Goal: Information Seeking & Learning: Learn about a topic

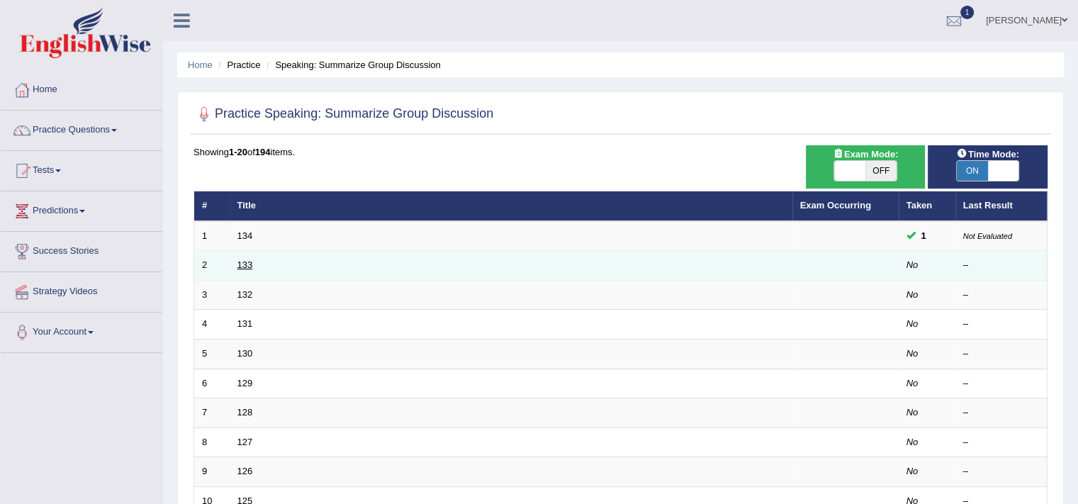
click at [241, 264] on link "133" at bounding box center [246, 265] width 16 height 11
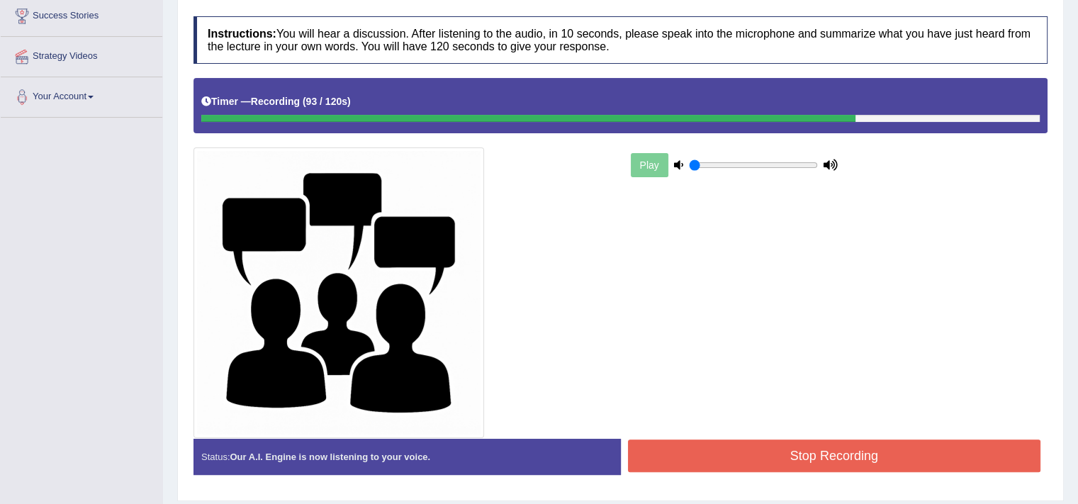
click at [805, 445] on button "Stop Recording" at bounding box center [834, 456] width 413 height 33
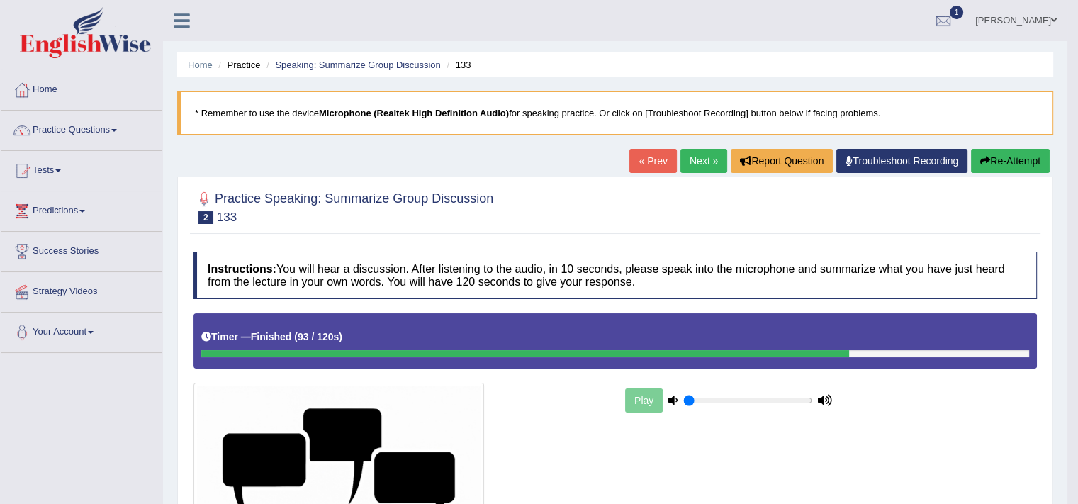
click at [706, 162] on link "Next »" at bounding box center [704, 161] width 47 height 24
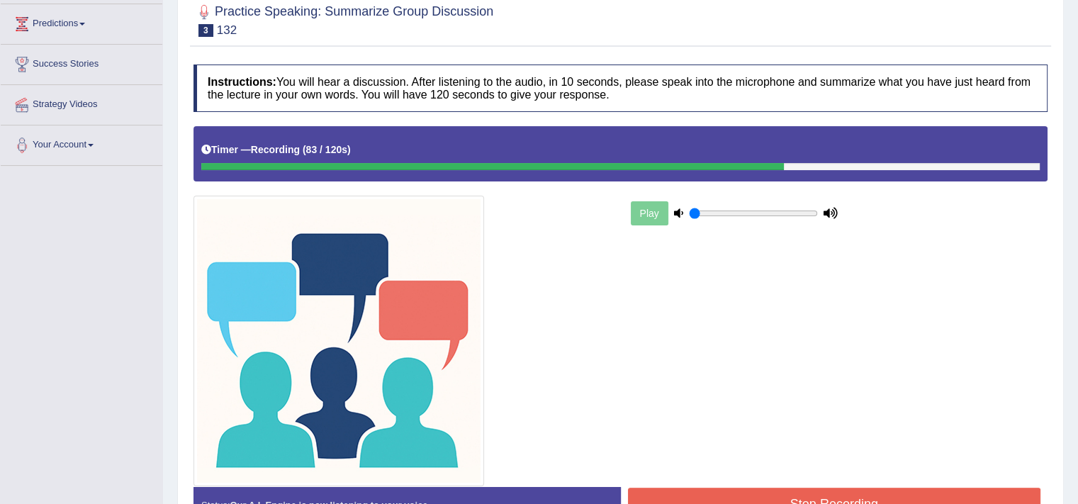
click at [818, 492] on button "Stop Recording" at bounding box center [834, 504] width 413 height 33
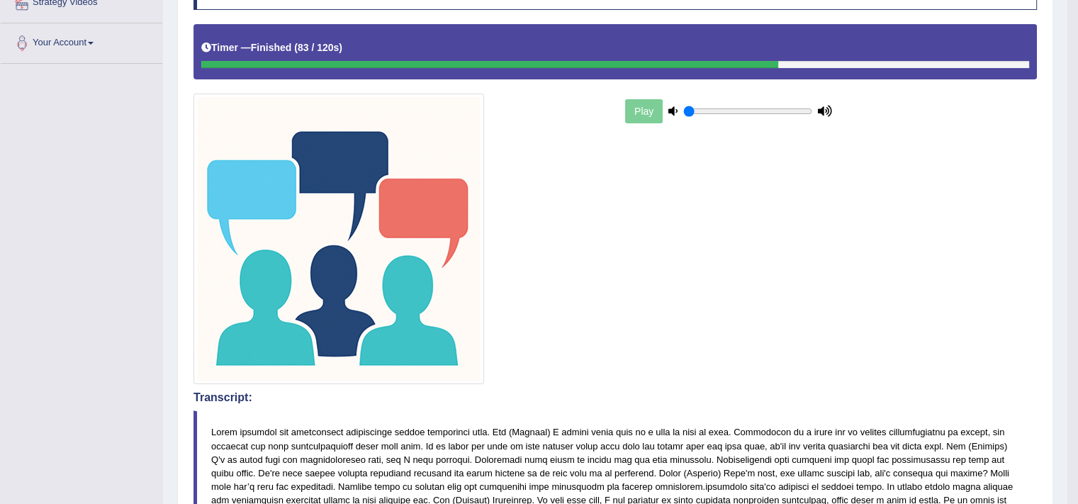
scroll to position [138, 0]
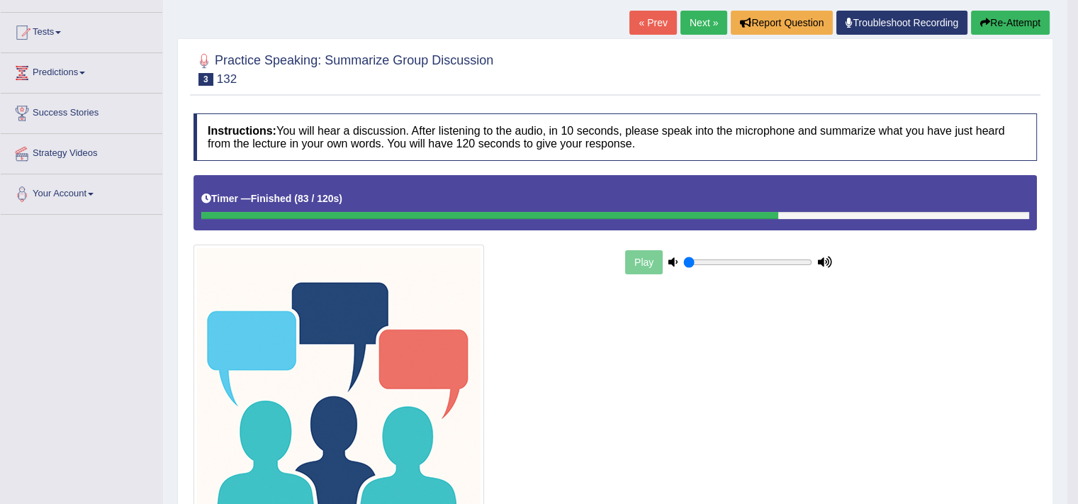
click at [1007, 25] on button "Re-Attempt" at bounding box center [1010, 23] width 79 height 24
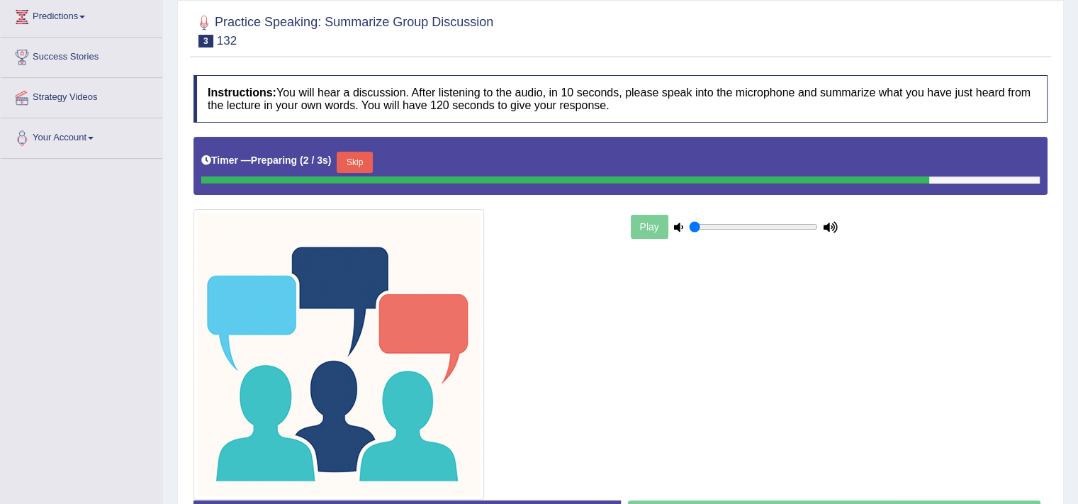
click at [357, 177] on div at bounding box center [565, 180] width 728 height 7
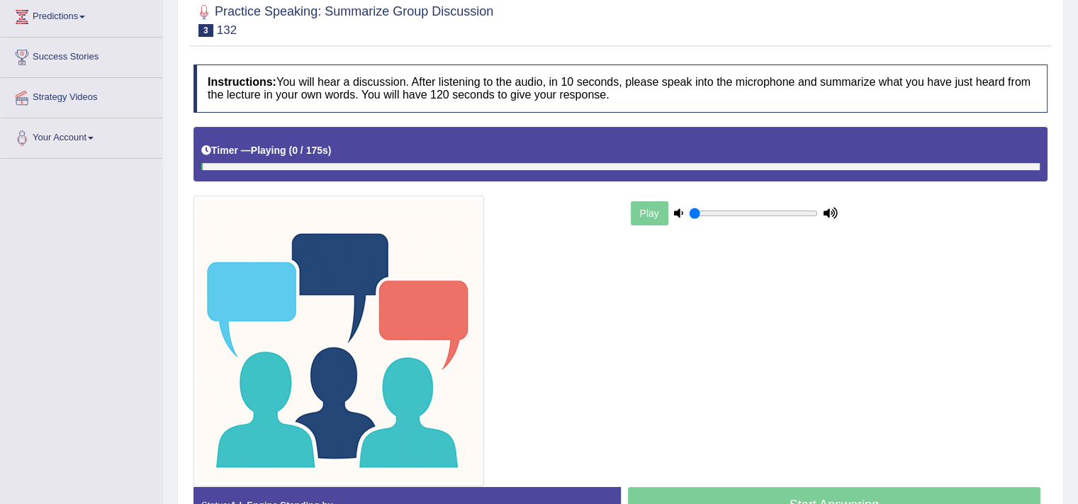
drag, startPoint x: 357, startPoint y: 177, endPoint x: 362, endPoint y: 170, distance: 8.3
click at [362, 170] on div "Timer — Playing ( 0 / 175s ) Skip" at bounding box center [621, 154] width 854 height 55
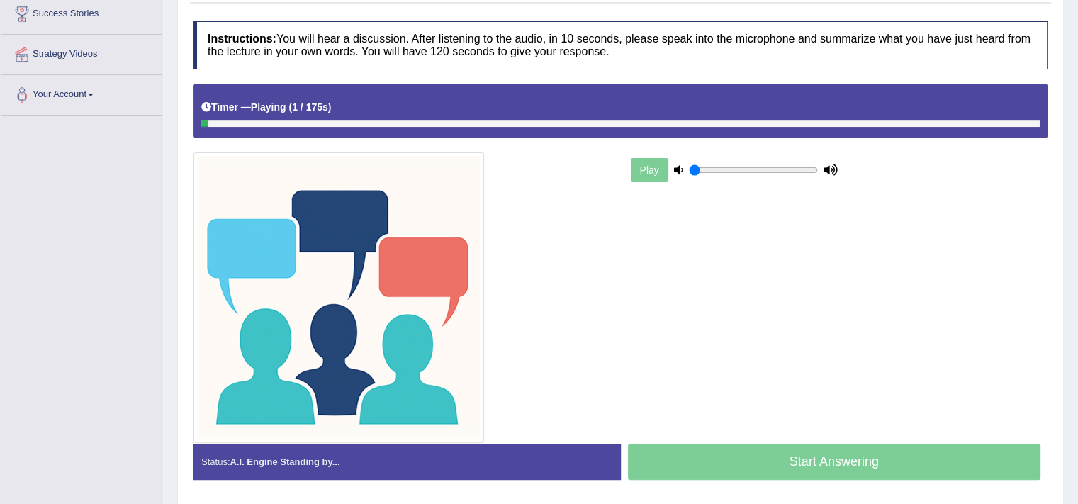
scroll to position [245, 0]
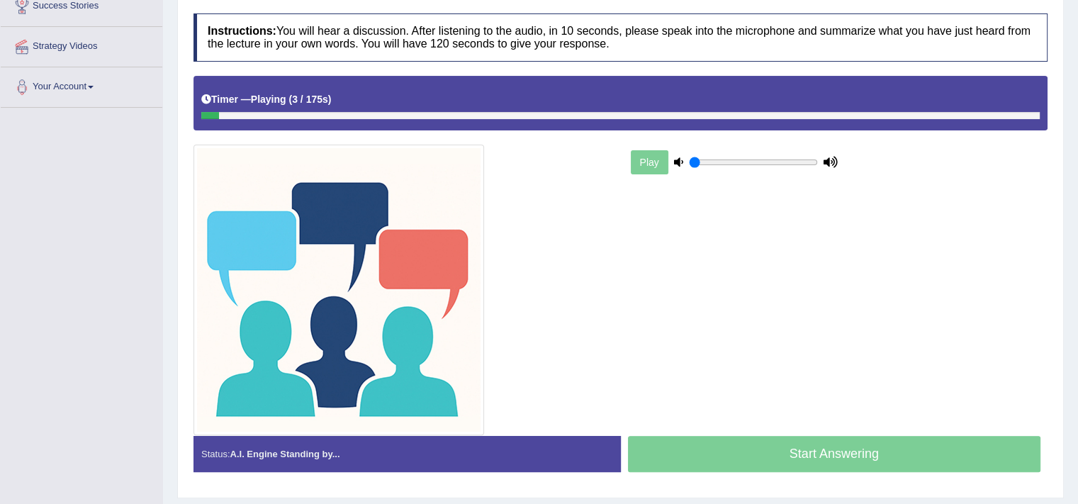
click at [637, 164] on div "Play" at bounding box center [734, 162] width 213 height 35
click at [676, 161] on icon at bounding box center [678, 161] width 9 height 9
click at [760, 118] on div "Timer — Playing ( 8 / 175s ) Skip" at bounding box center [621, 103] width 854 height 55
click at [774, 113] on div at bounding box center [620, 115] width 839 height 7
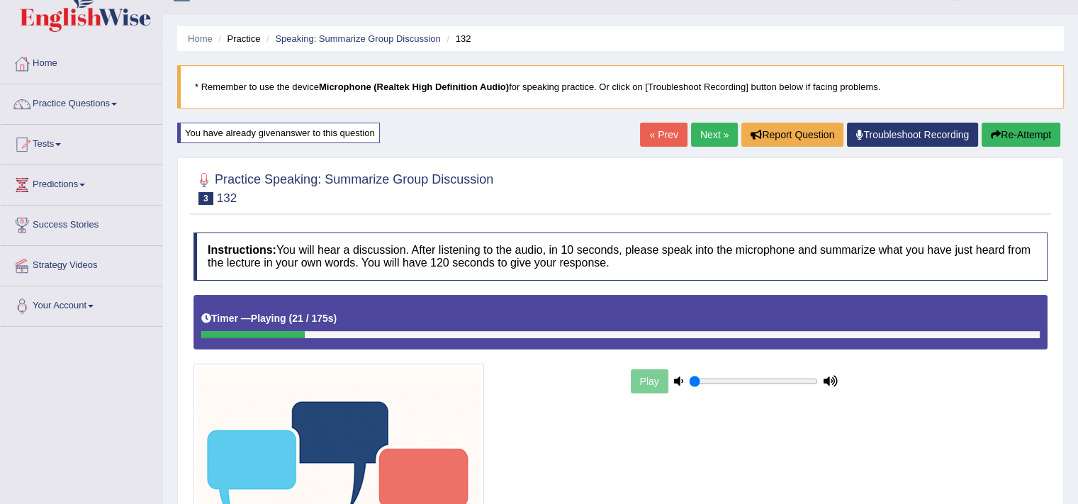
scroll to position [0, 0]
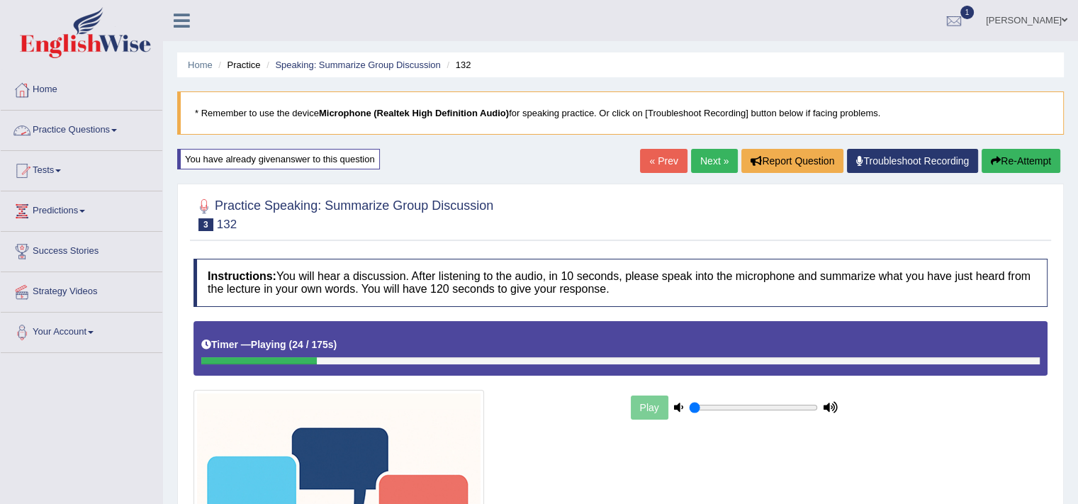
click at [122, 116] on link "Practice Questions" at bounding box center [82, 128] width 162 height 35
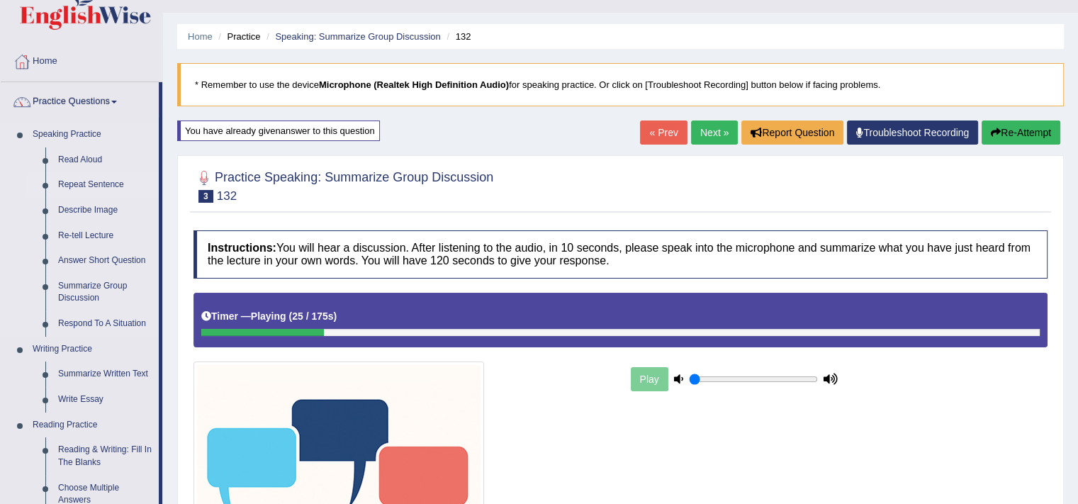
scroll to position [37, 0]
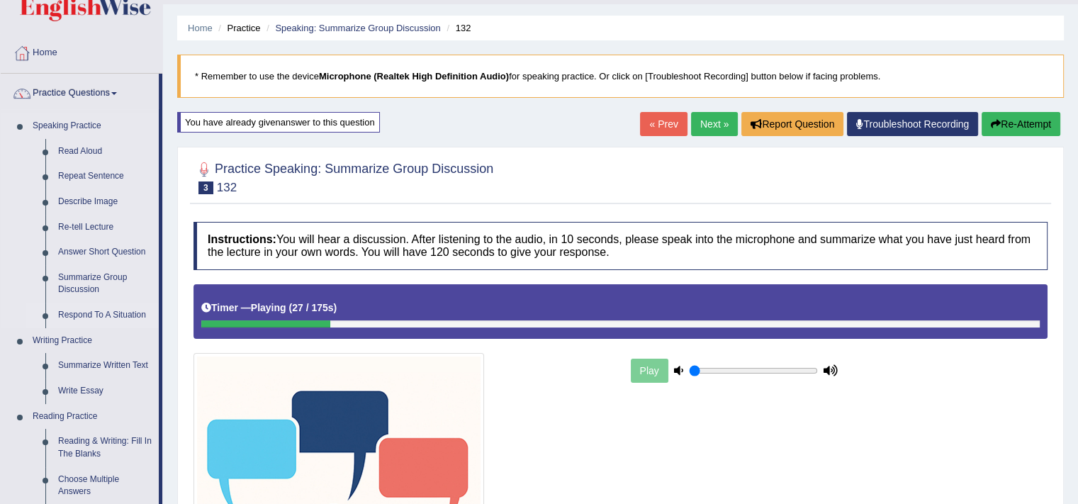
click at [79, 309] on link "Respond To A Situation" at bounding box center [105, 316] width 107 height 26
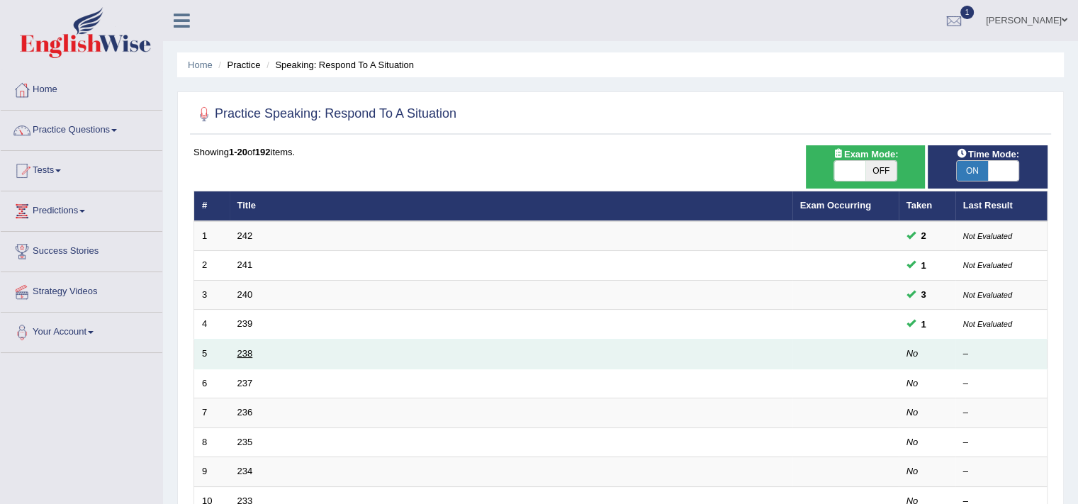
click at [244, 350] on link "238" at bounding box center [246, 353] width 16 height 11
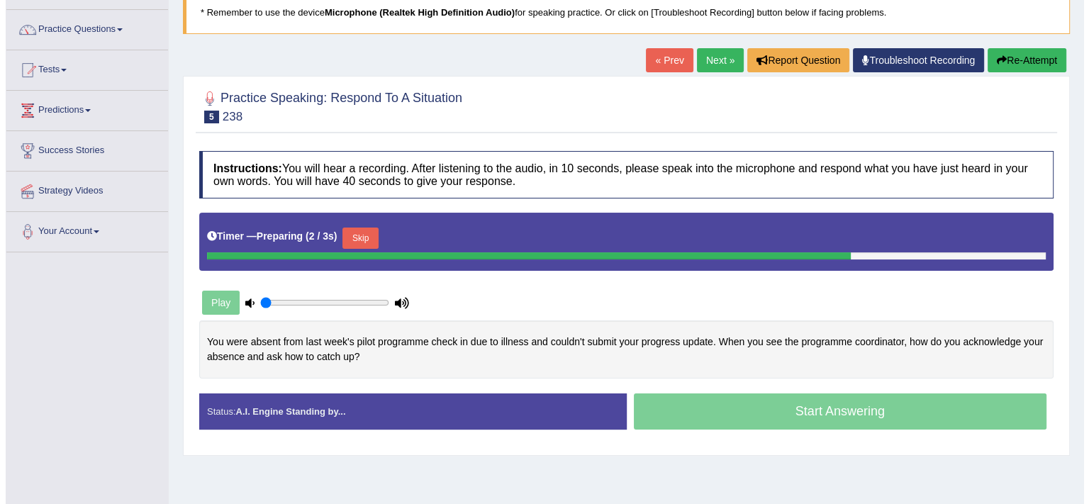
scroll to position [106, 0]
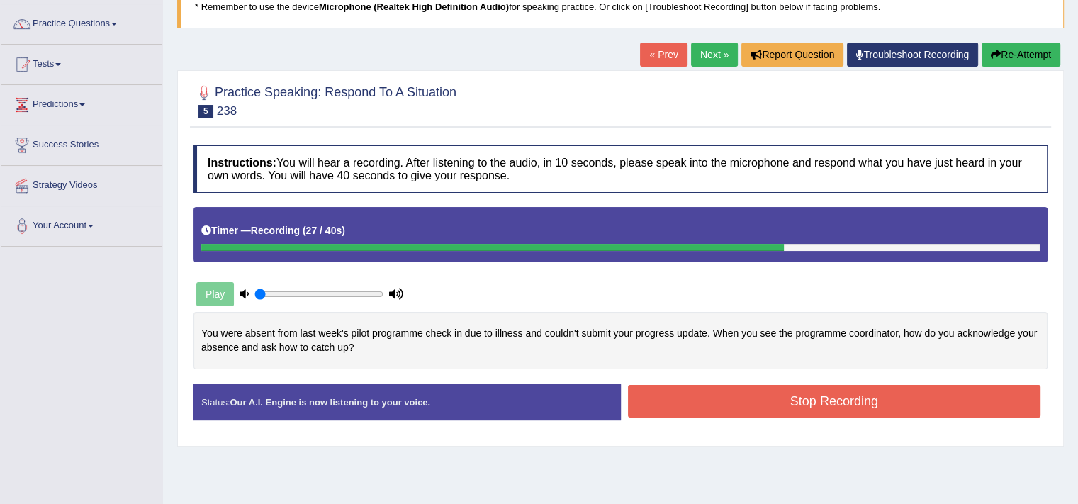
click at [735, 401] on button "Stop Recording" at bounding box center [834, 401] width 413 height 33
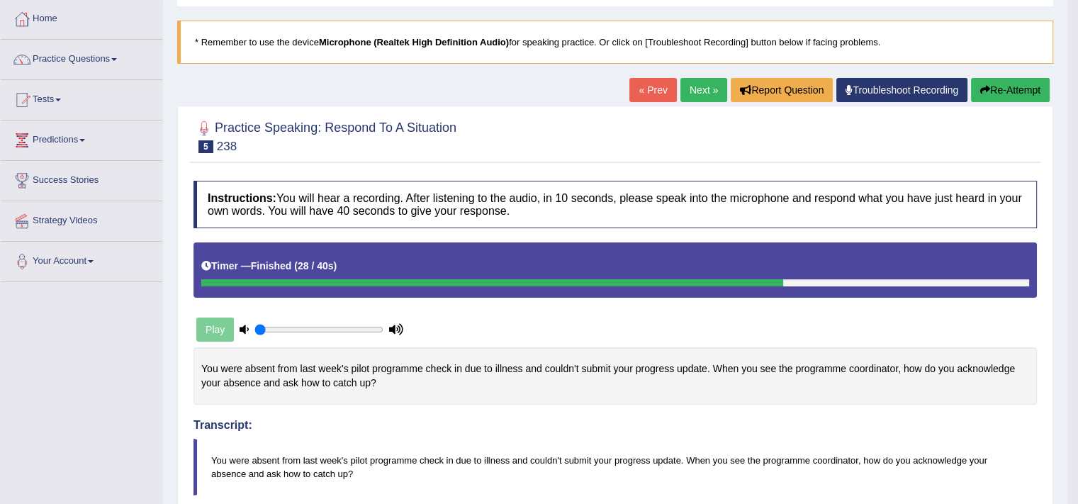
scroll to position [0, 0]
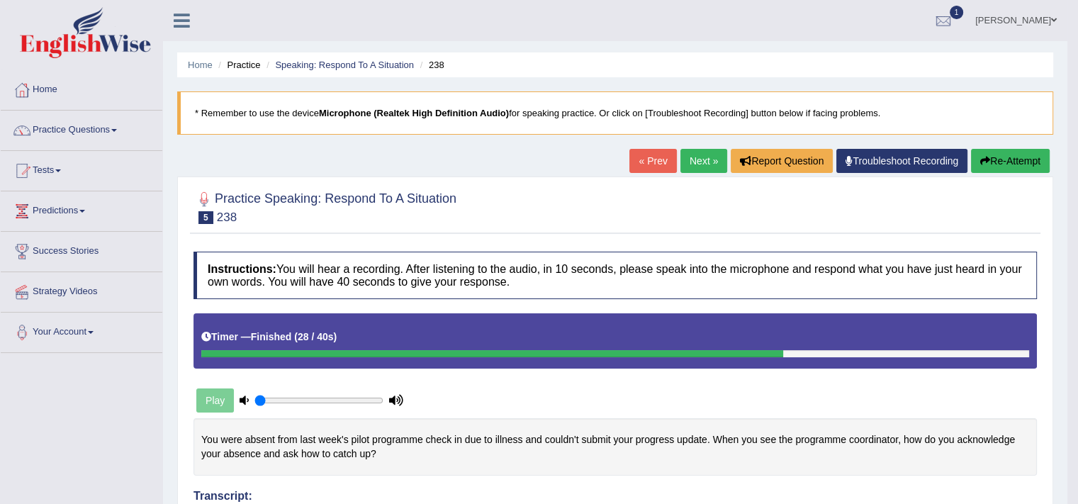
click at [703, 162] on link "Next »" at bounding box center [704, 161] width 47 height 24
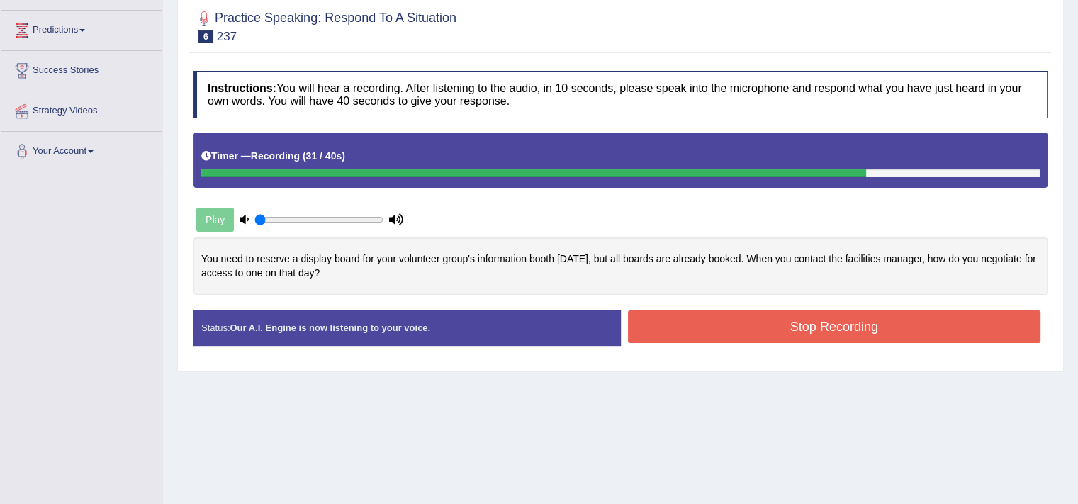
click at [874, 318] on button "Stop Recording" at bounding box center [834, 327] width 413 height 33
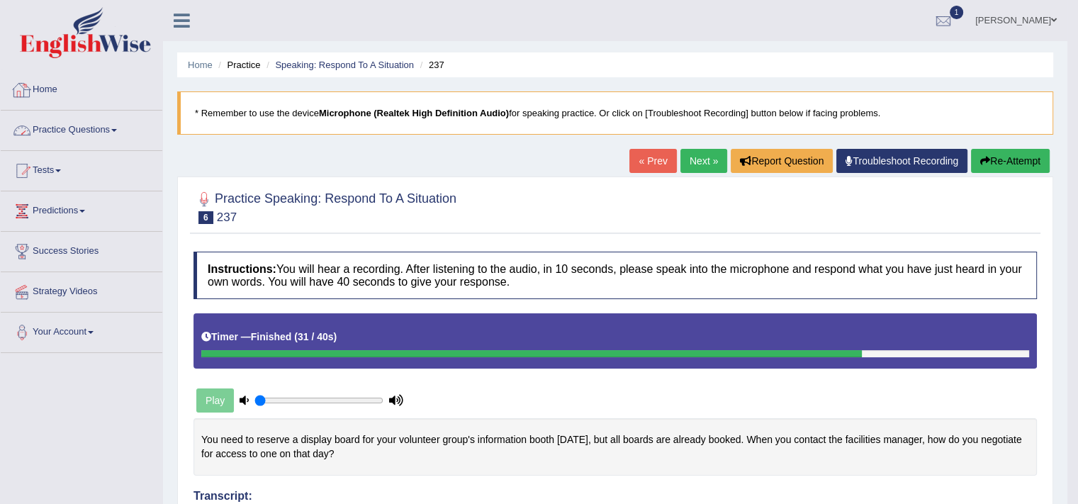
click at [105, 130] on link "Practice Questions" at bounding box center [82, 128] width 162 height 35
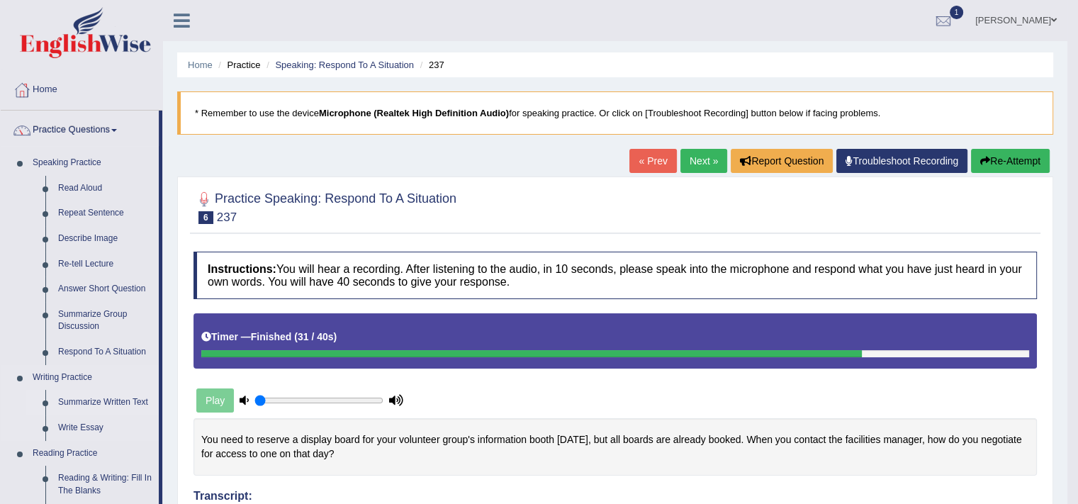
click at [126, 402] on link "Summarize Written Text" at bounding box center [105, 403] width 107 height 26
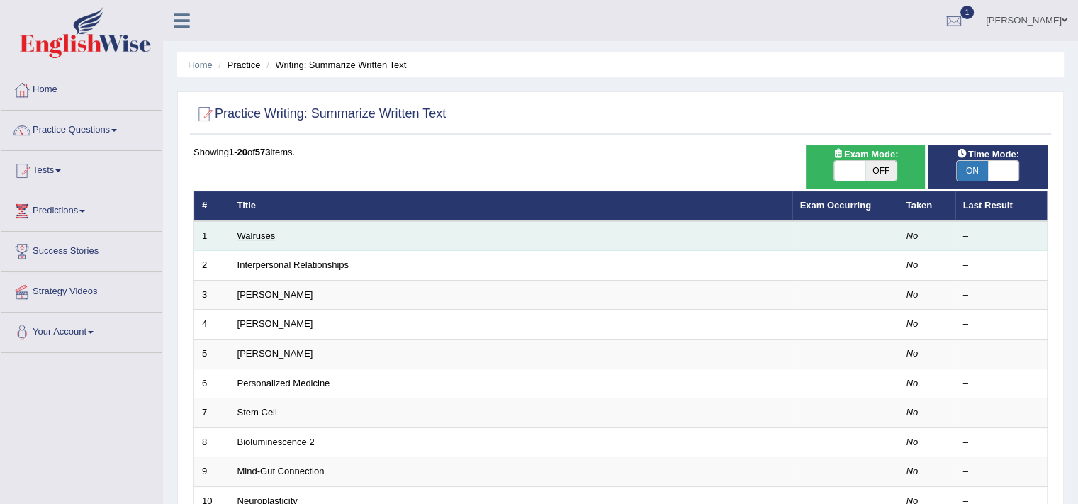
click at [250, 233] on link "Walruses" at bounding box center [257, 235] width 38 height 11
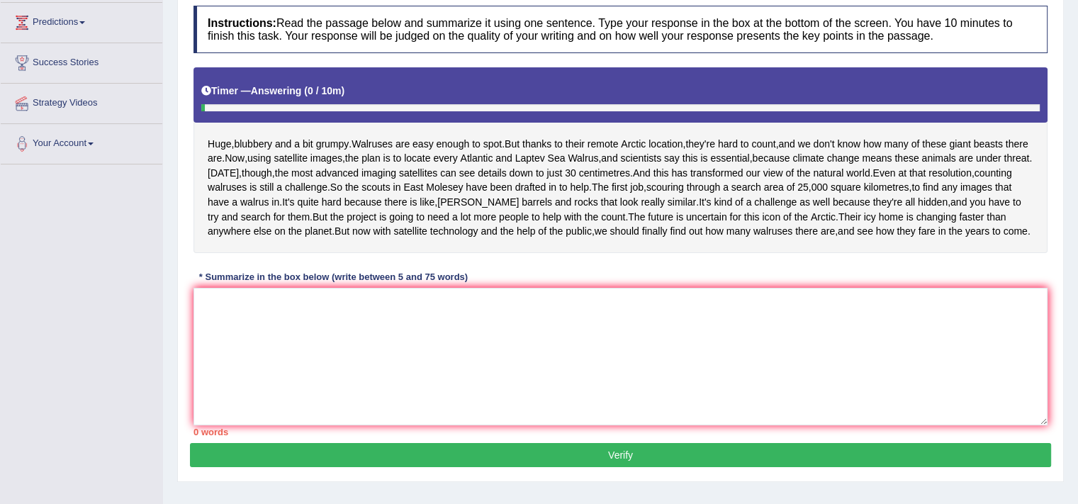
scroll to position [193, 0]
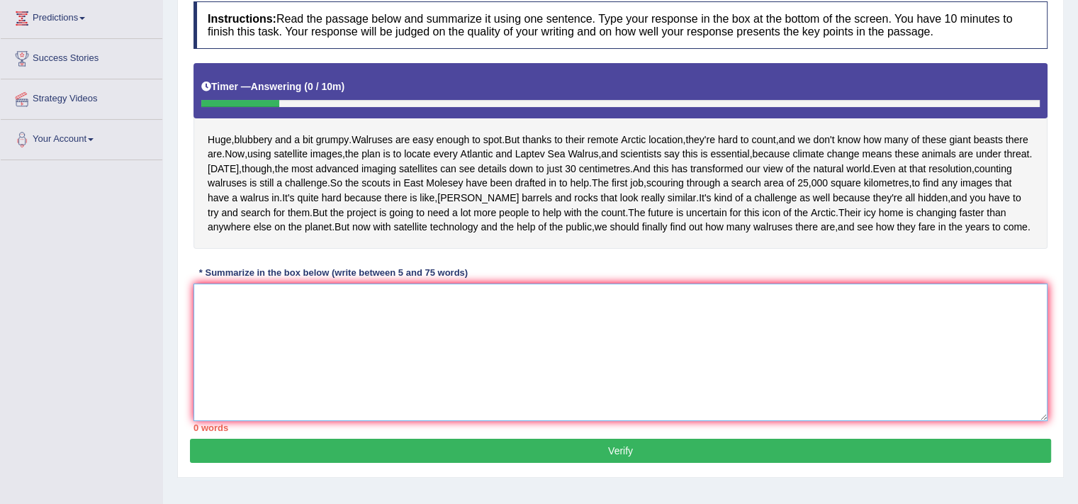
click at [342, 421] on textarea at bounding box center [621, 353] width 854 height 138
click at [338, 416] on textarea at bounding box center [621, 353] width 854 height 138
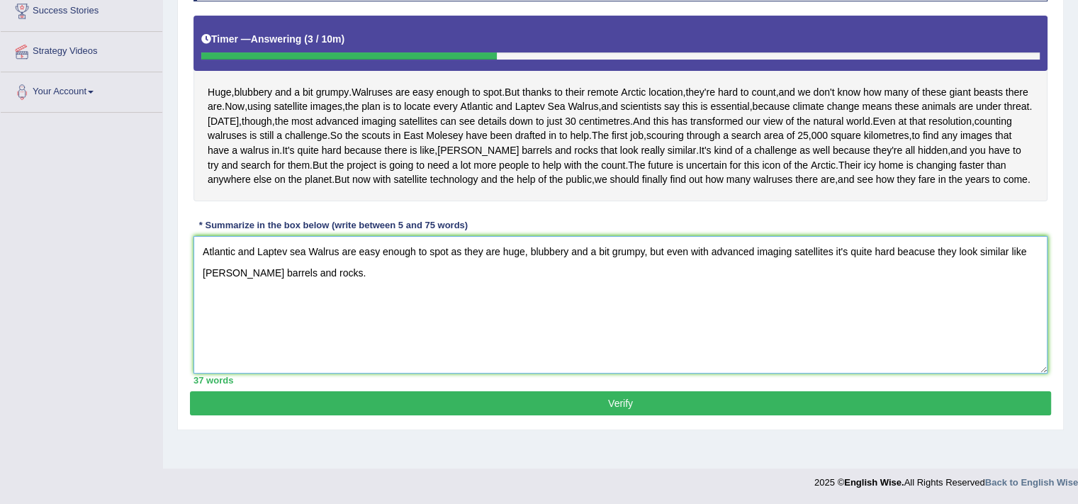
scroll to position [284, 0]
click at [295, 277] on textarea "Atlantic and Laptev sea Walrus are easy enough to spot as they are huge, blubbe…" at bounding box center [621, 305] width 854 height 138
click at [378, 347] on textarea "Atlantic and Laptev Sea Walrus are easy enough to spot as they are huge, blubbe…" at bounding box center [621, 305] width 854 height 138
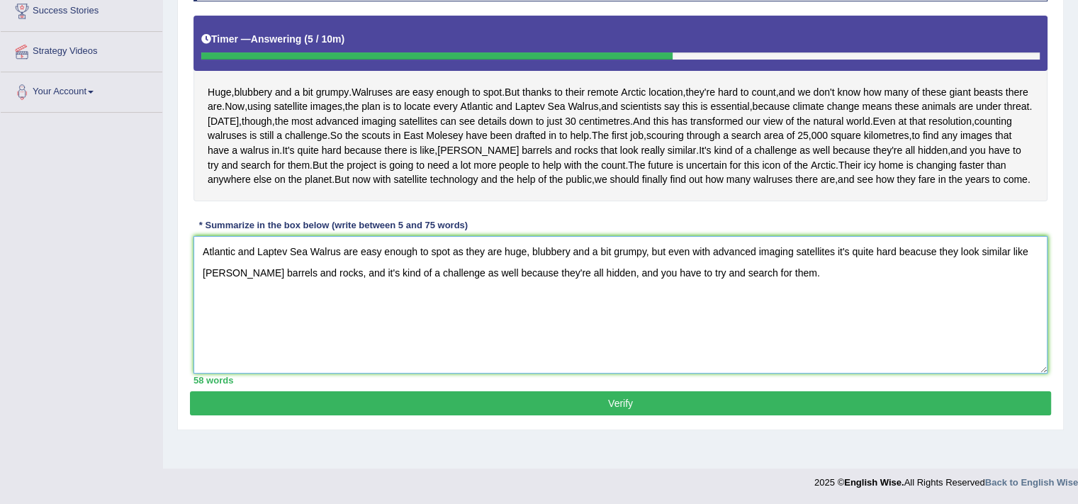
scroll to position [268, 0]
click at [912, 292] on textarea "Atlantic and Laptev Sea Walrus are easy enough to spot as they are huge, blubbe…" at bounding box center [621, 305] width 854 height 138
type textarea "Atlantic and Laptev Sea Walrus are easy enough to spot as they are huge, blubbe…"
click at [735, 416] on button "Verify" at bounding box center [621, 403] width 862 height 24
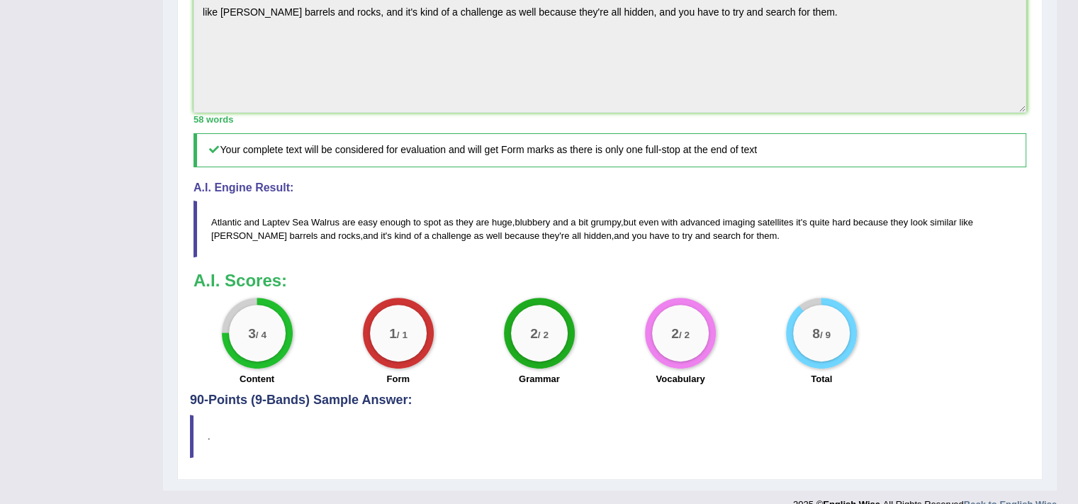
scroll to position [0, 0]
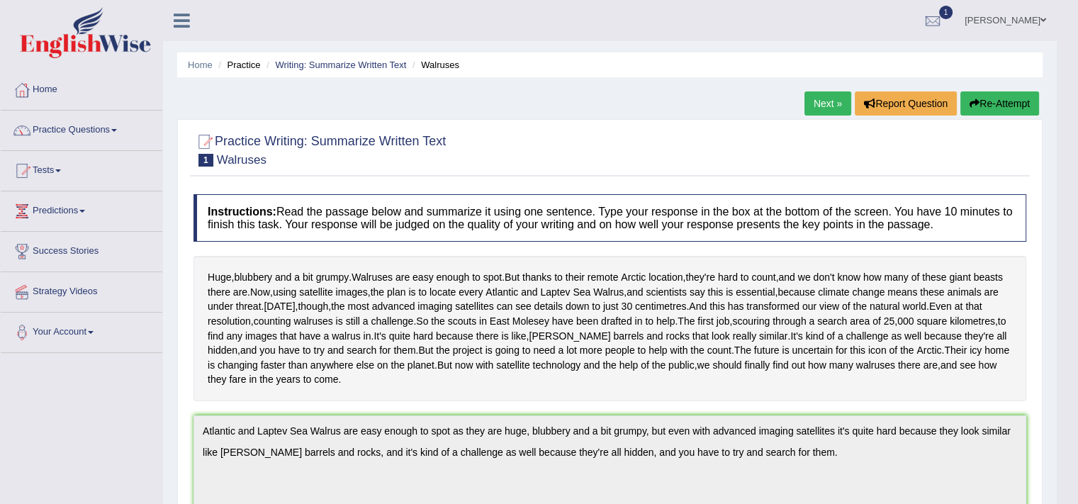
click at [808, 113] on link "Next »" at bounding box center [828, 103] width 47 height 24
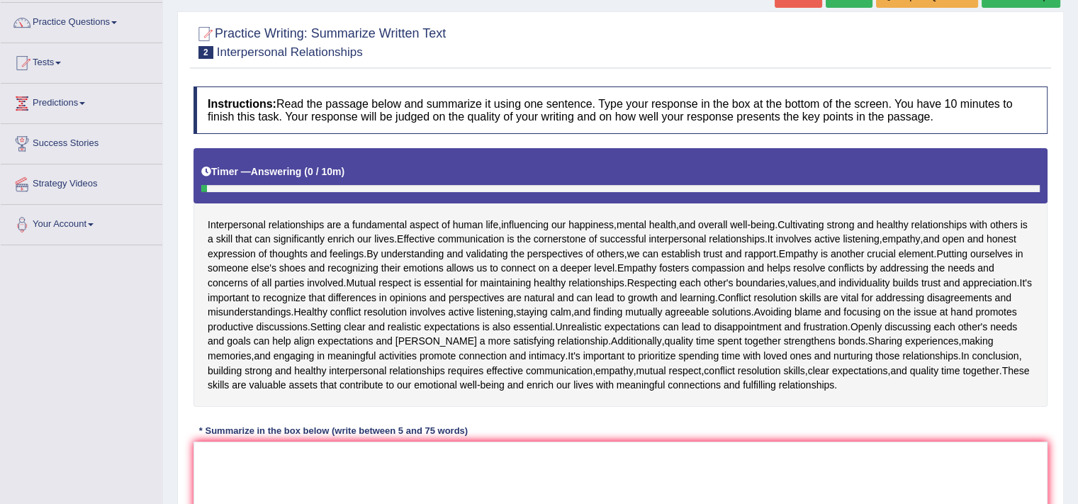
scroll to position [138, 0]
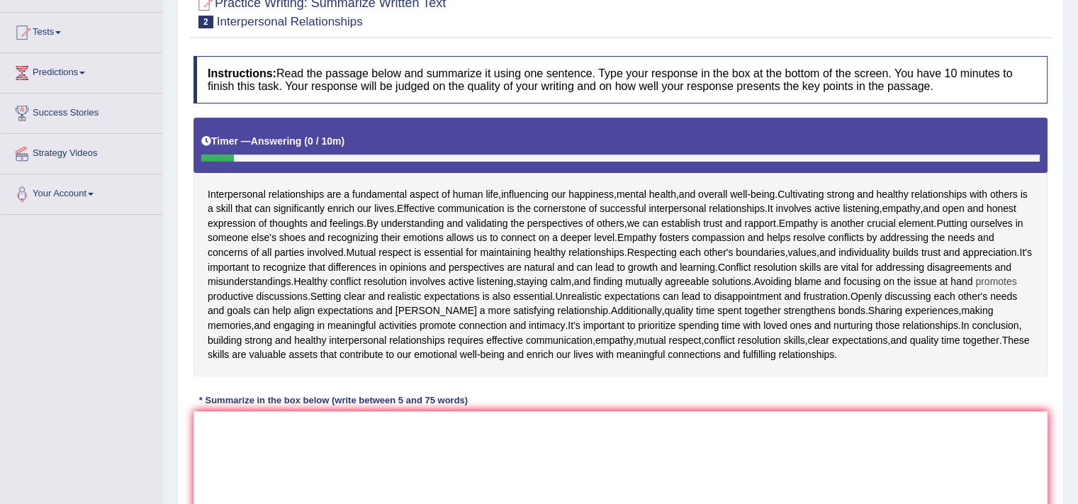
drag, startPoint x: 206, startPoint y: 191, endPoint x: 281, endPoint y: 289, distance: 123.4
click at [275, 239] on div "Interpersonal relationships are a fundamental aspect of human life , influencin…" at bounding box center [621, 247] width 854 height 259
click at [285, 442] on textarea at bounding box center [621, 480] width 854 height 138
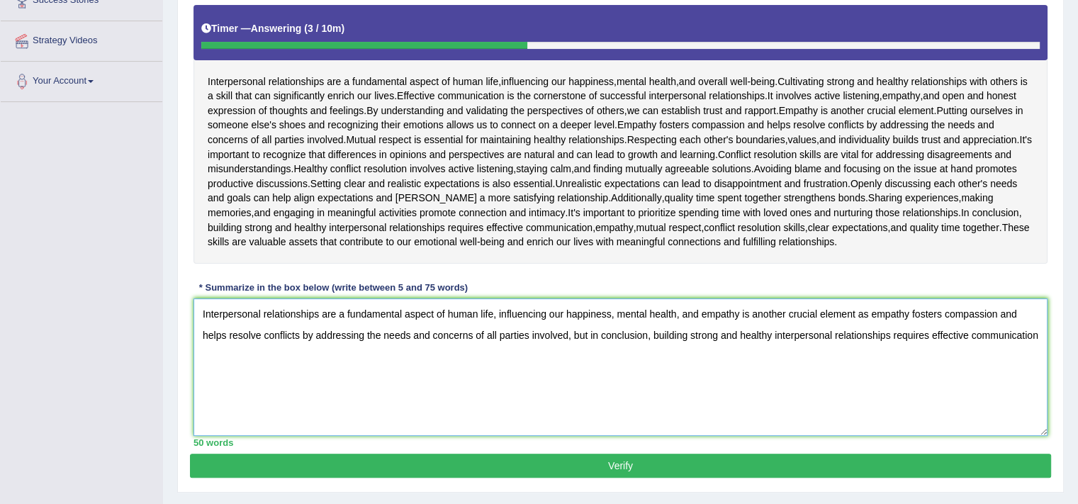
scroll to position [284, 0]
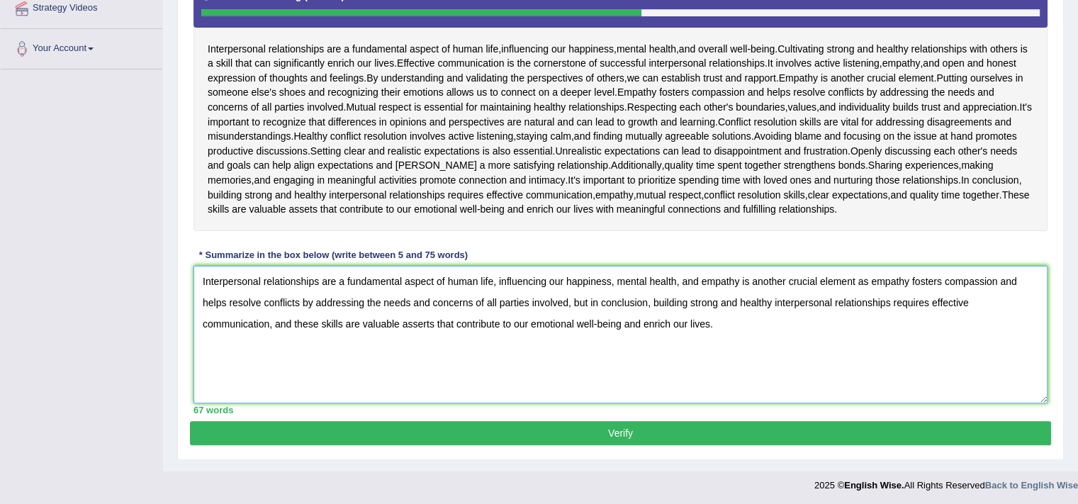
type textarea "Interpersonal relationships are a fundamental aspect of human life, influencing…"
click at [613, 446] on div "Practice Writing: Summarize Written Text 2 Interpersonal Relationships Instruct…" at bounding box center [620, 147] width 887 height 625
click at [620, 438] on button "Verify" at bounding box center [621, 433] width 862 height 24
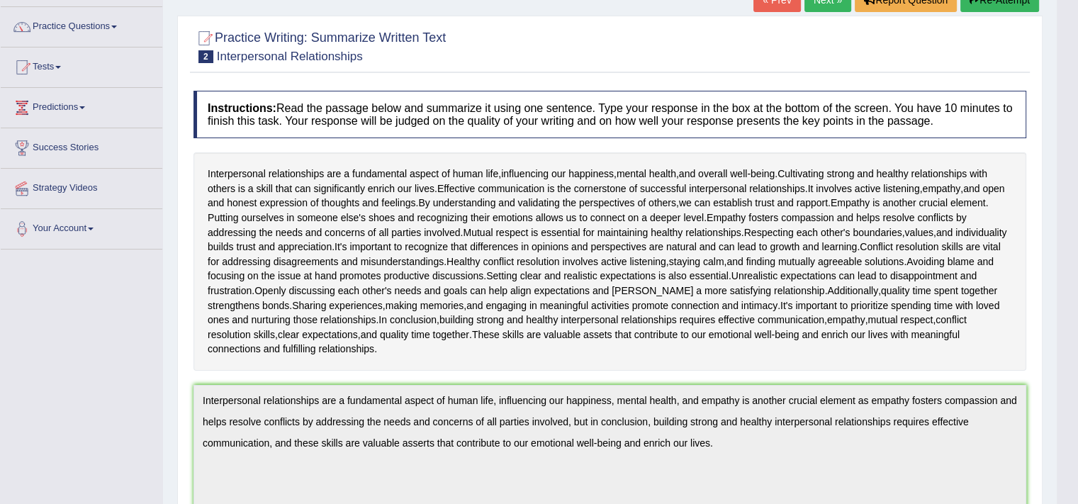
scroll to position [0, 0]
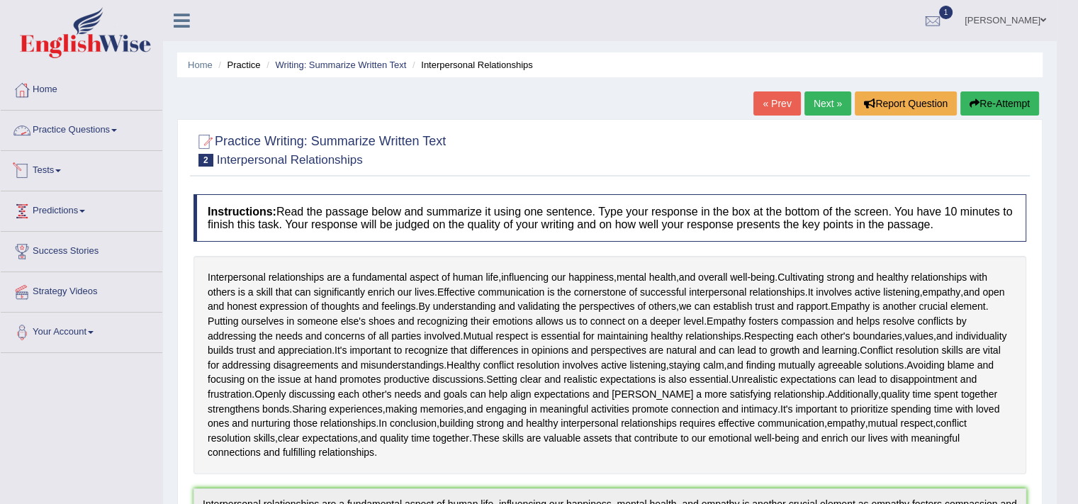
click at [62, 133] on link "Practice Questions" at bounding box center [82, 128] width 162 height 35
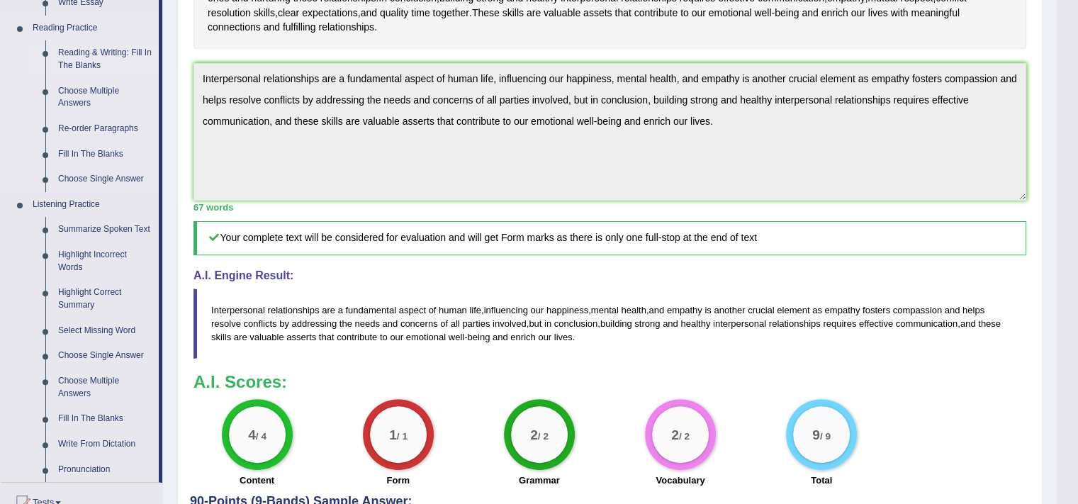
scroll to position [437, 0]
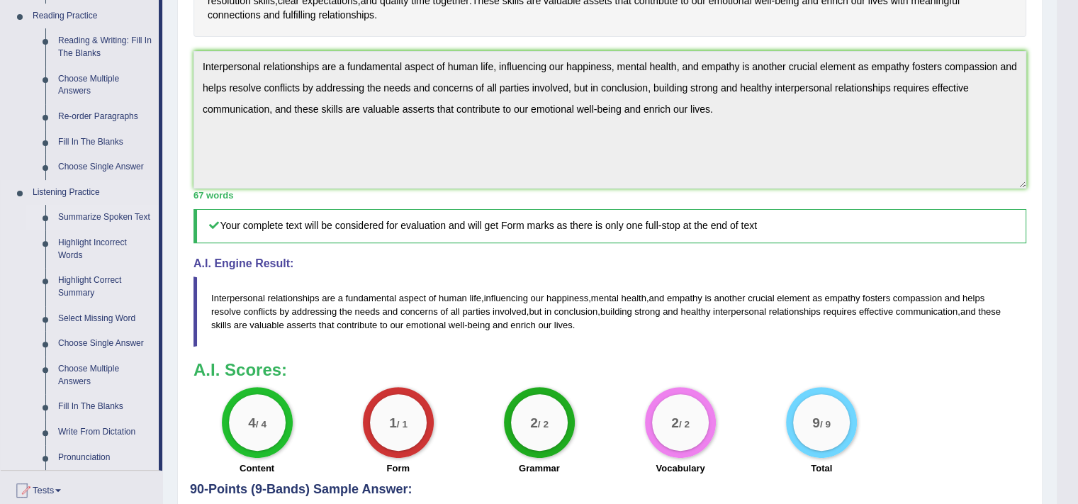
click at [100, 215] on link "Summarize Spoken Text" at bounding box center [105, 218] width 107 height 26
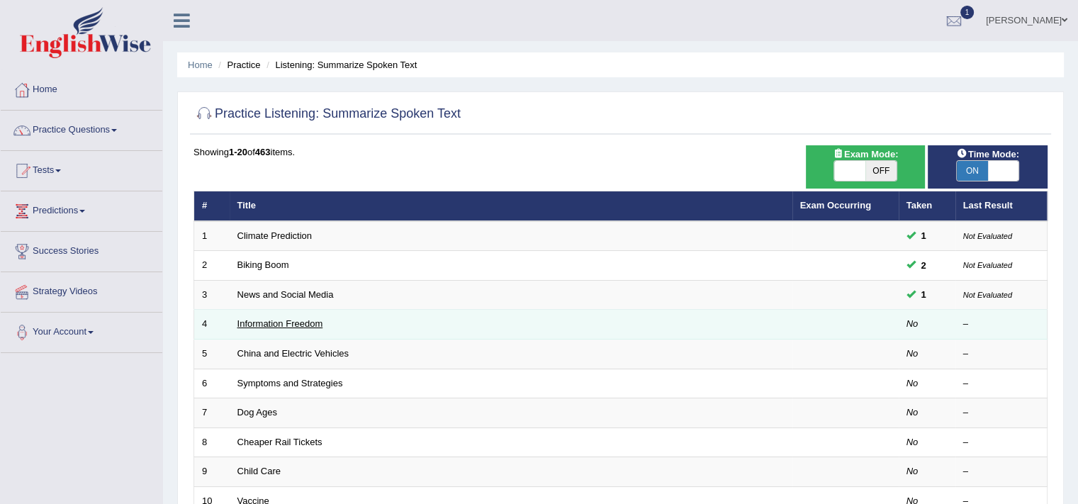
click at [275, 321] on link "Information Freedom" at bounding box center [281, 323] width 86 height 11
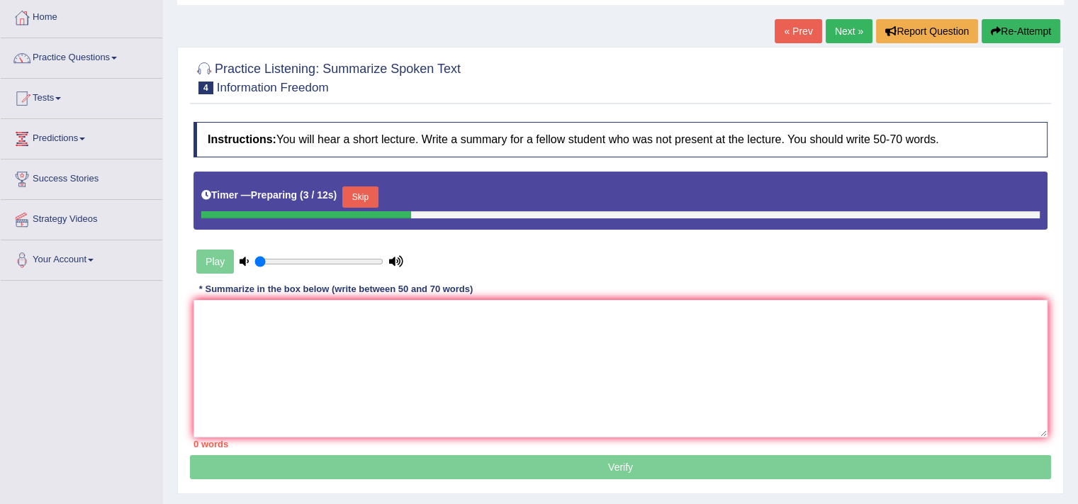
scroll to position [79, 0]
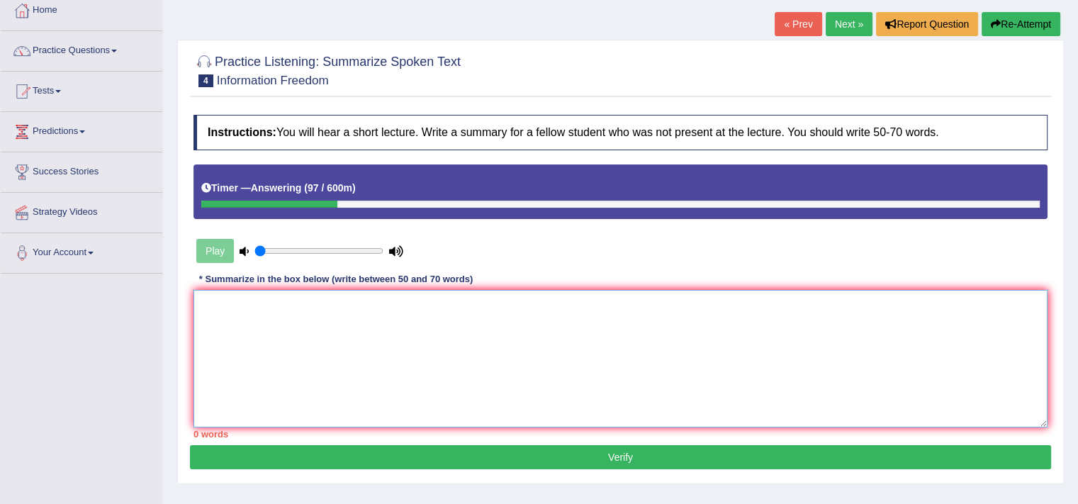
click at [457, 322] on textarea at bounding box center [621, 359] width 854 height 138
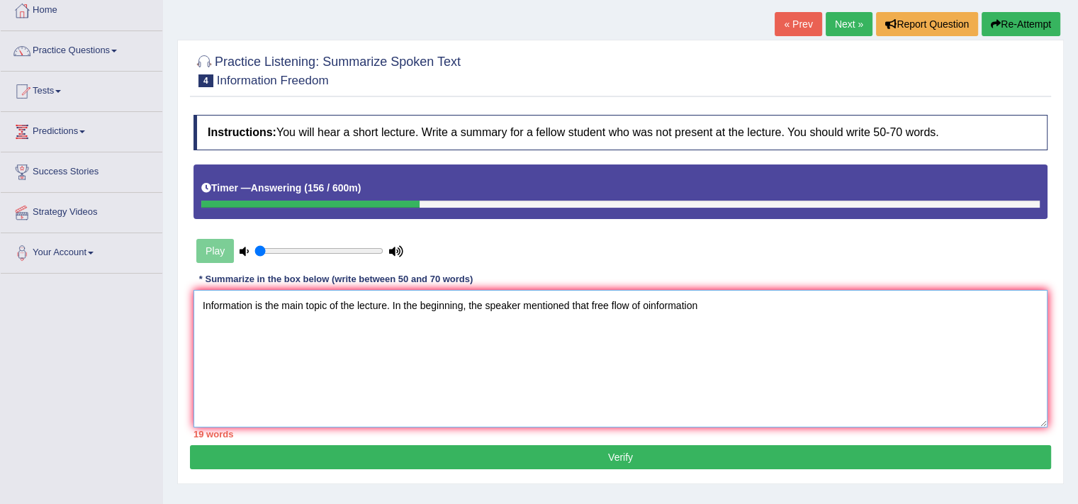
click at [644, 301] on textarea "Information is the main topic of the lecture. In the beginning, the speaker men…" at bounding box center [621, 359] width 854 height 138
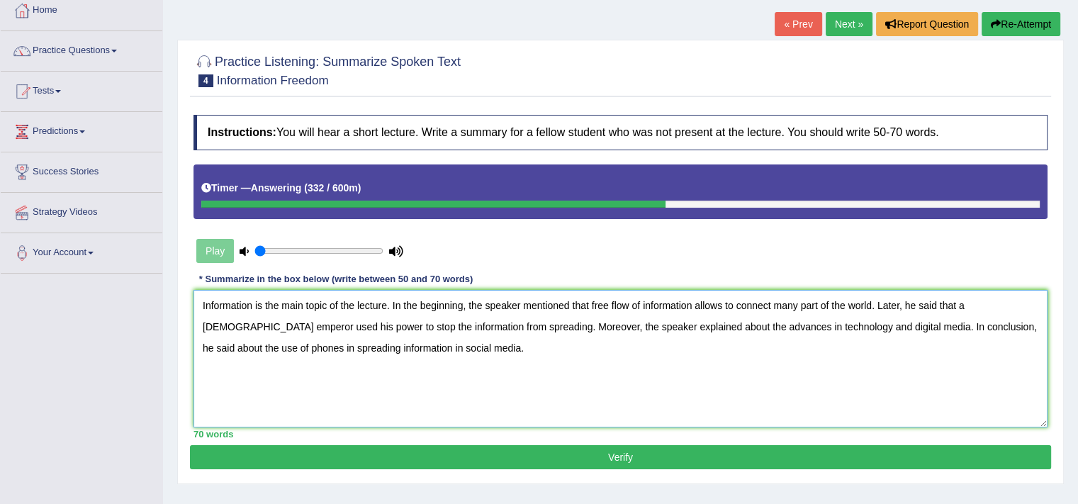
click at [926, 323] on textarea "Information is the main topic of the lecture. In the beginning, the speaker men…" at bounding box center [621, 359] width 854 height 138
click at [815, 305] on textarea "Information is the main topic of the lecture. In the beginning, the speaker men…" at bounding box center [621, 359] width 854 height 138
click at [734, 368] on textarea "Information is the main topic of the lecture. In the beginning, the speaker men…" at bounding box center [621, 359] width 854 height 138
click at [435, 367] on textarea "Information is the main topic of the lecture. In the beginning, the speaker men…" at bounding box center [621, 359] width 854 height 138
type textarea "Information is the main topic of the lecture. In the beginning, the speaker men…"
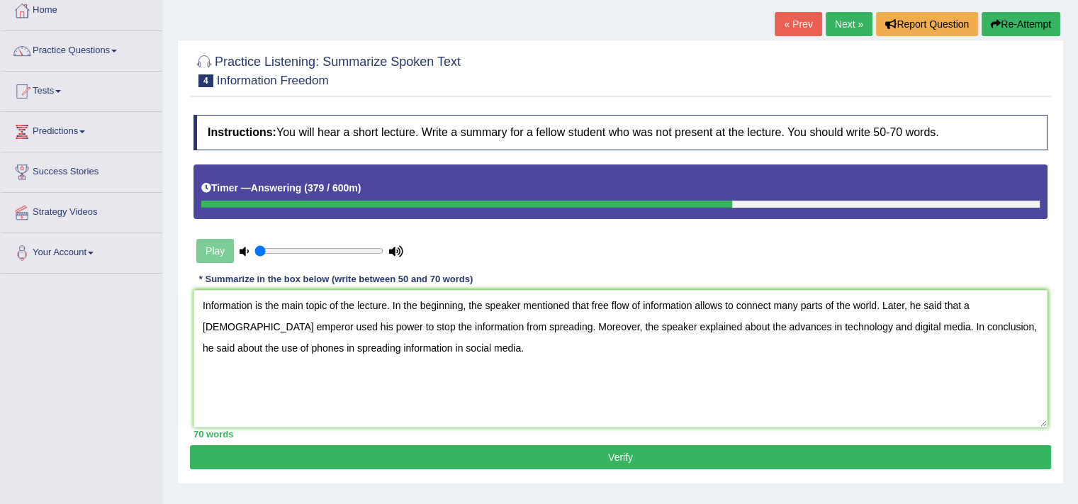
click at [570, 459] on button "Verify" at bounding box center [621, 457] width 862 height 24
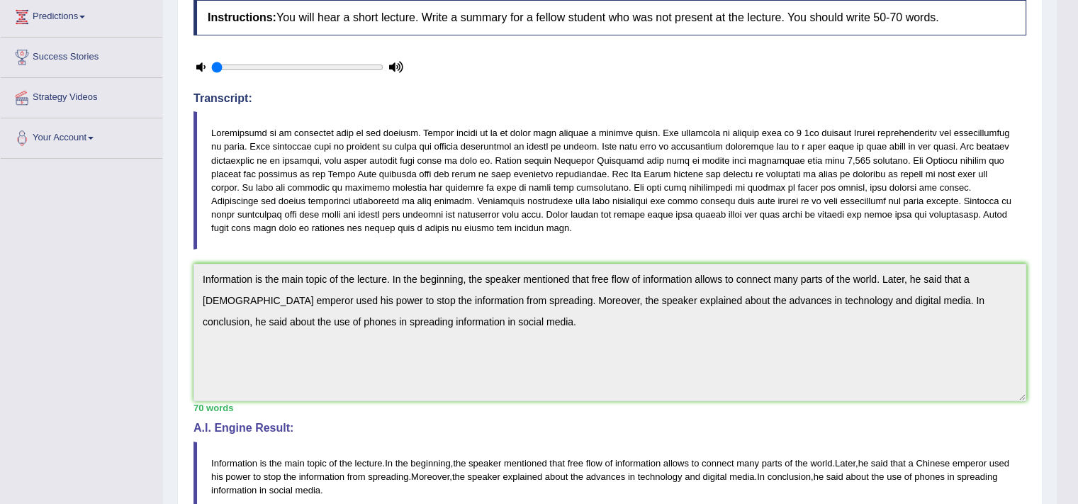
scroll to position [0, 0]
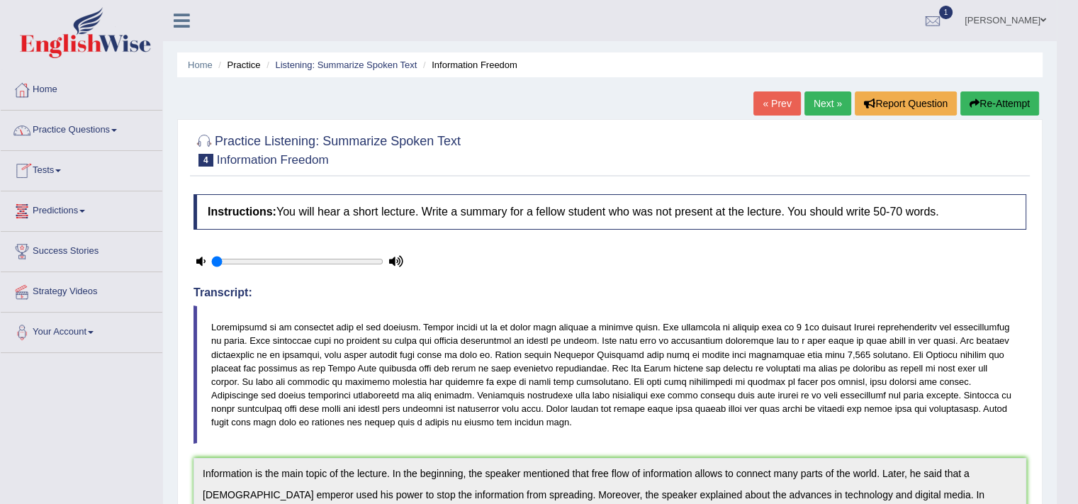
click at [82, 128] on link "Practice Questions" at bounding box center [82, 128] width 162 height 35
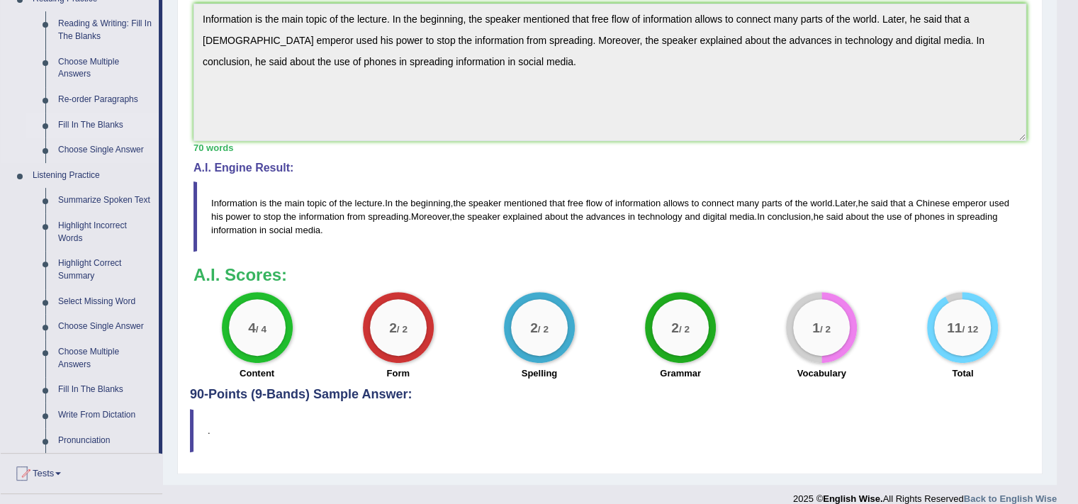
scroll to position [455, 0]
click at [79, 238] on link "Highlight Incorrect Words" at bounding box center [105, 232] width 107 height 38
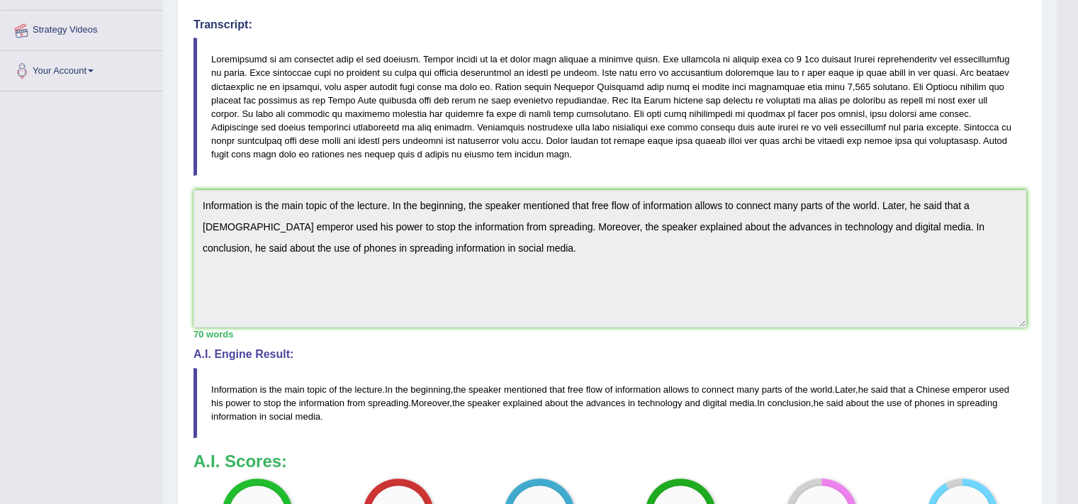
scroll to position [409, 0]
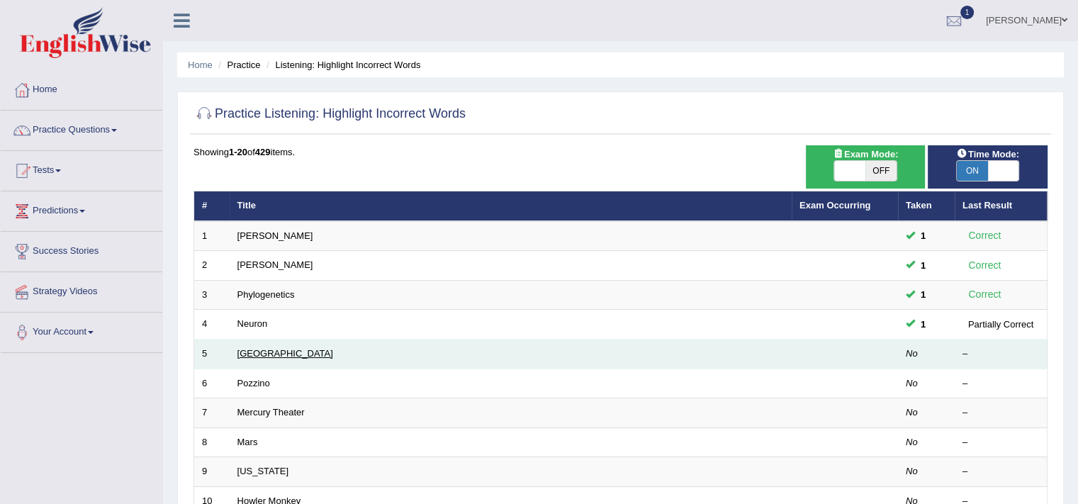
click at [249, 352] on link "[GEOGRAPHIC_DATA]" at bounding box center [286, 353] width 96 height 11
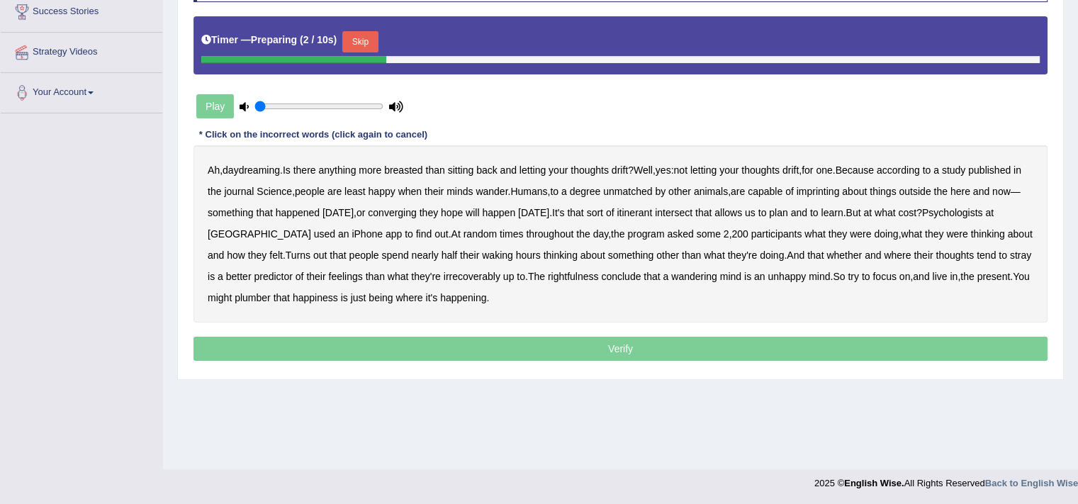
scroll to position [240, 0]
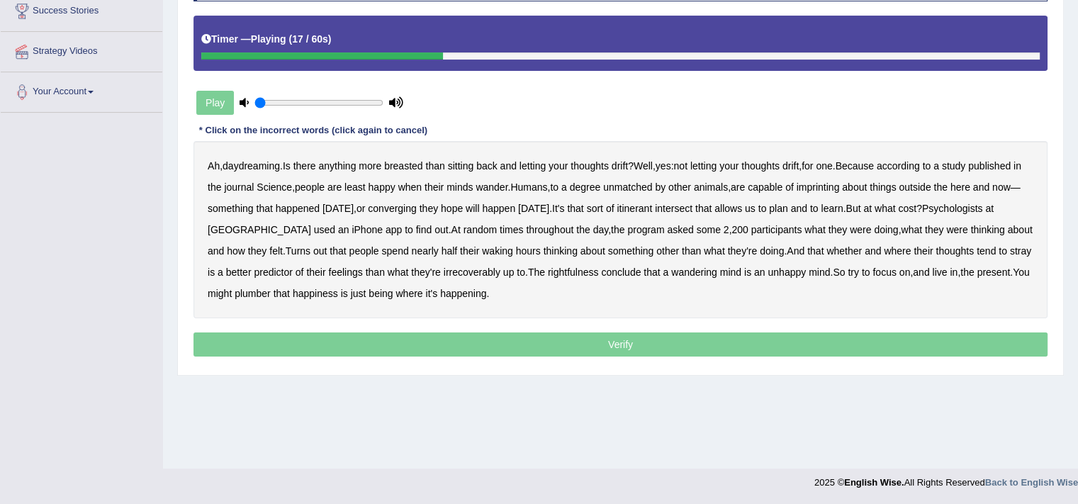
click at [840, 184] on b "imprinting" at bounding box center [818, 187] width 43 height 11
click at [414, 208] on b "converging" at bounding box center [392, 208] width 49 height 11
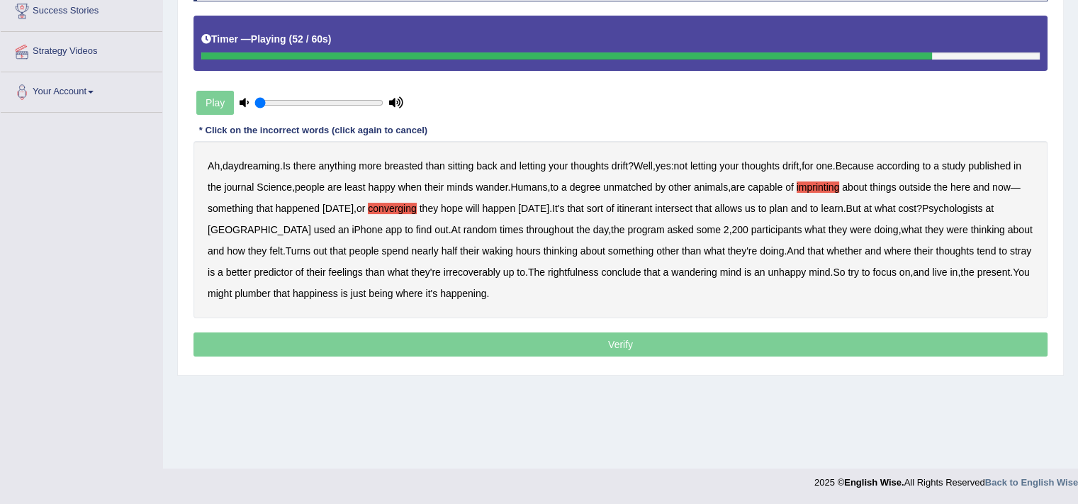
click at [473, 267] on b "irrecoverably" at bounding box center [472, 272] width 57 height 11
click at [245, 291] on b "plumber" at bounding box center [253, 293] width 36 height 11
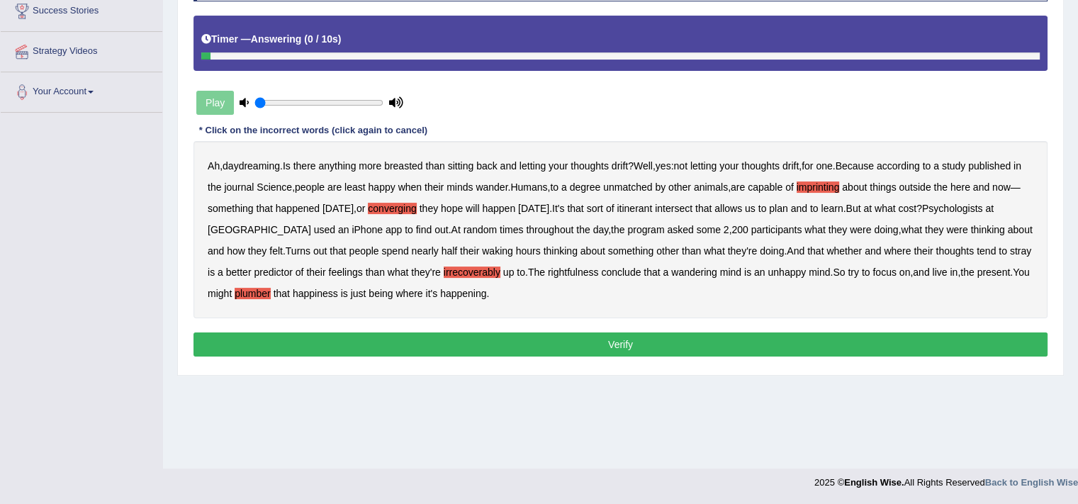
click at [465, 333] on button "Verify" at bounding box center [621, 345] width 854 height 24
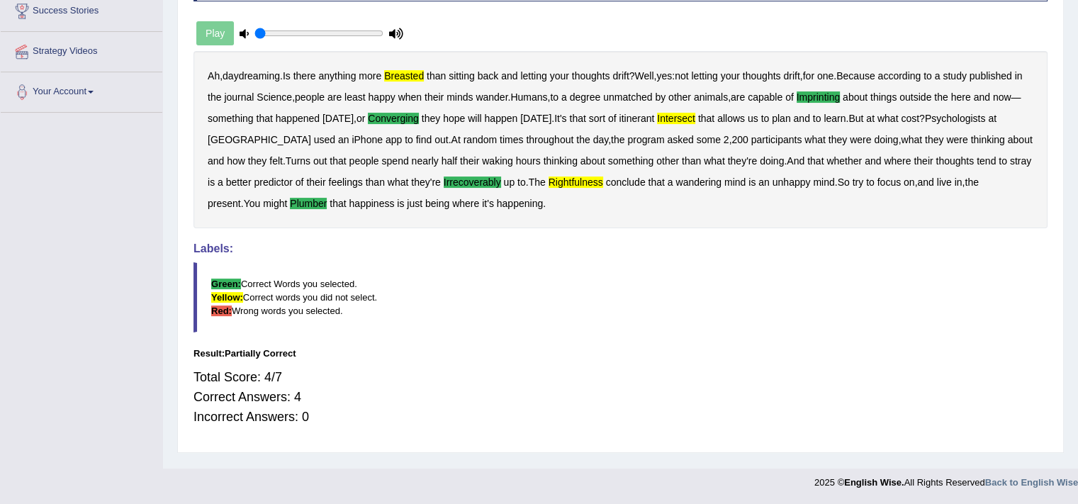
click at [527, 323] on blockquote "Green: Correct Words you selected. Yellow: Correct words you did not select. Re…" at bounding box center [621, 297] width 854 height 70
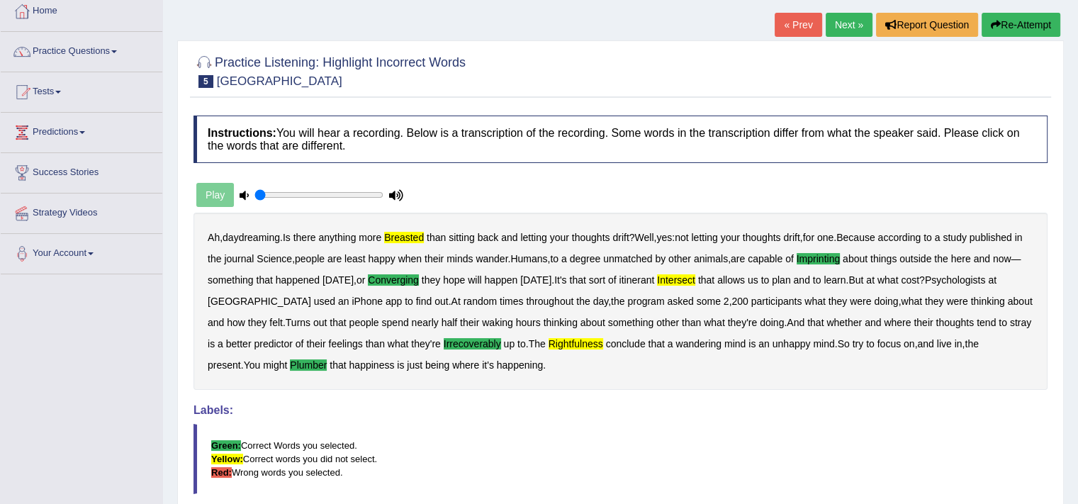
scroll to position [75, 0]
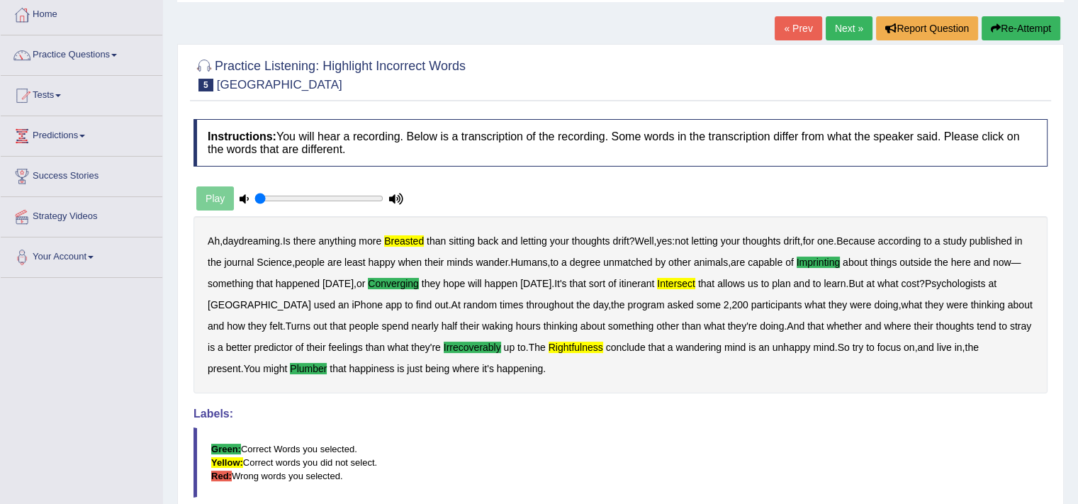
click at [1017, 33] on button "Re-Attempt" at bounding box center [1021, 28] width 79 height 24
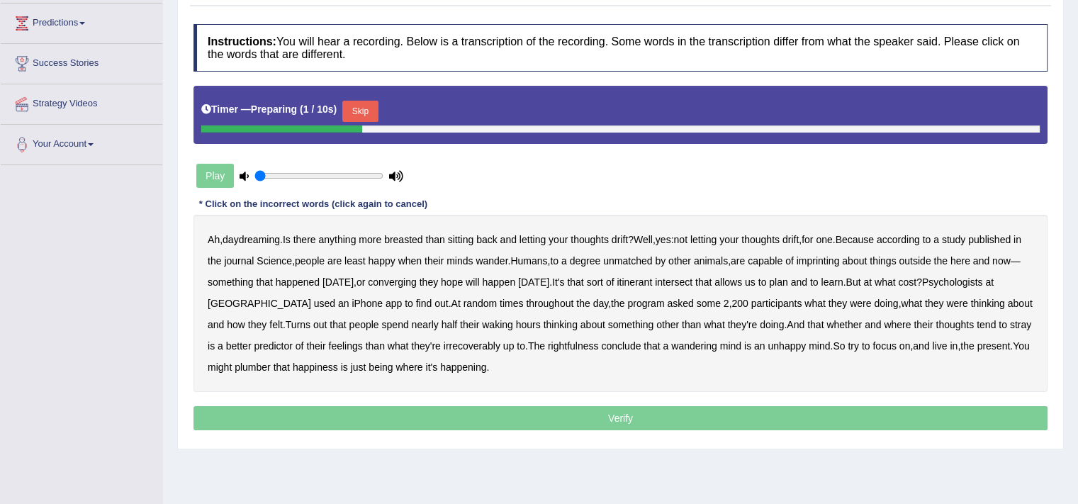
scroll to position [206, 0]
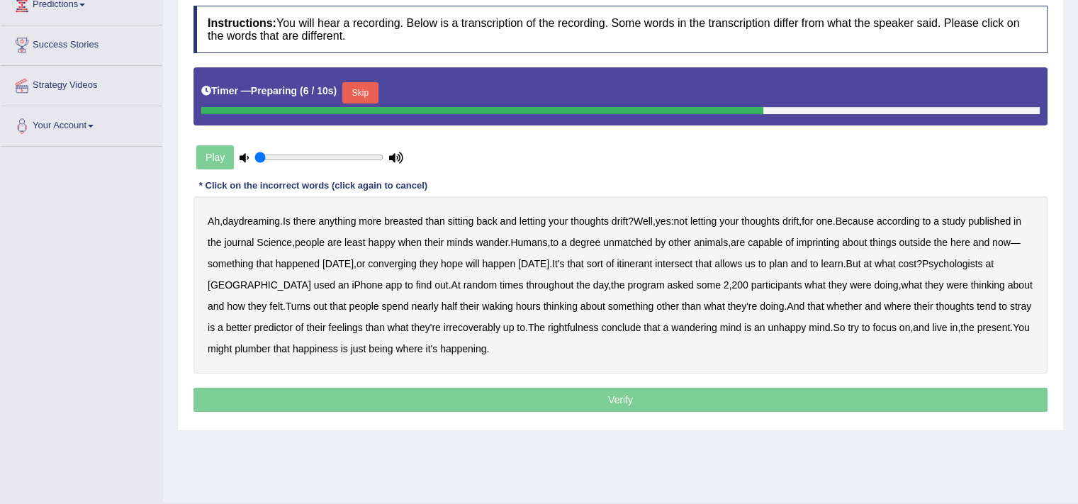
click at [374, 82] on button "Skip" at bounding box center [359, 92] width 35 height 21
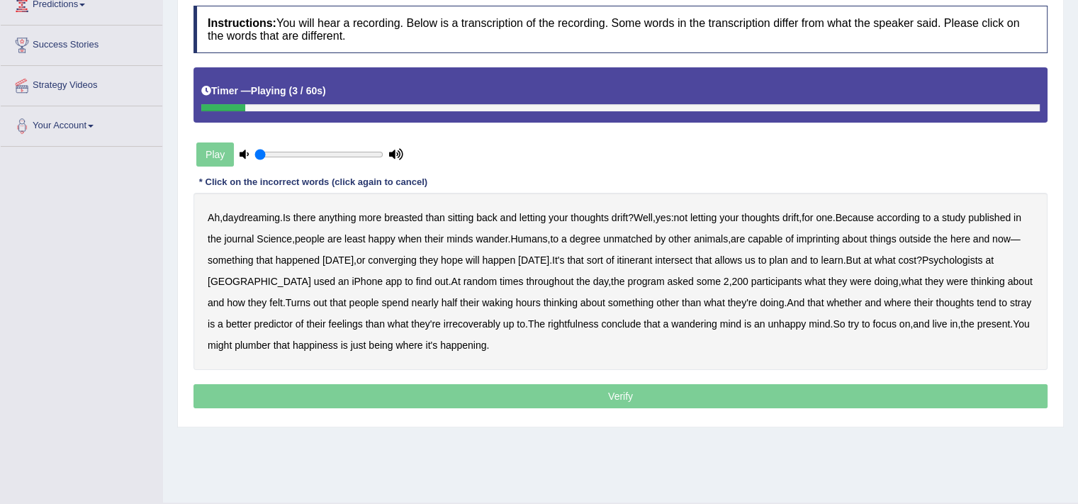
click at [423, 217] on b "breasted" at bounding box center [403, 217] width 38 height 11
click at [840, 233] on b "imprinting" at bounding box center [818, 238] width 43 height 11
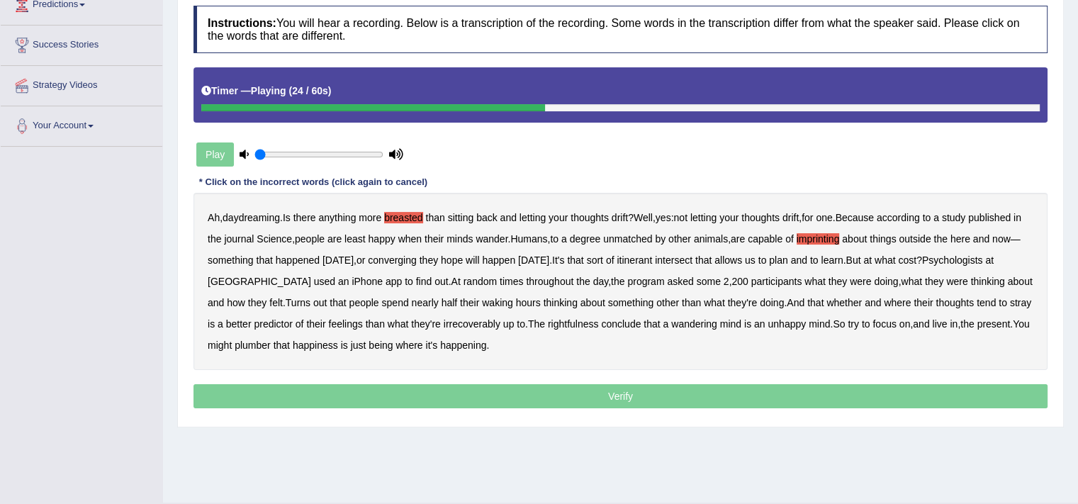
click at [693, 255] on b "intersect" at bounding box center [674, 260] width 38 height 11
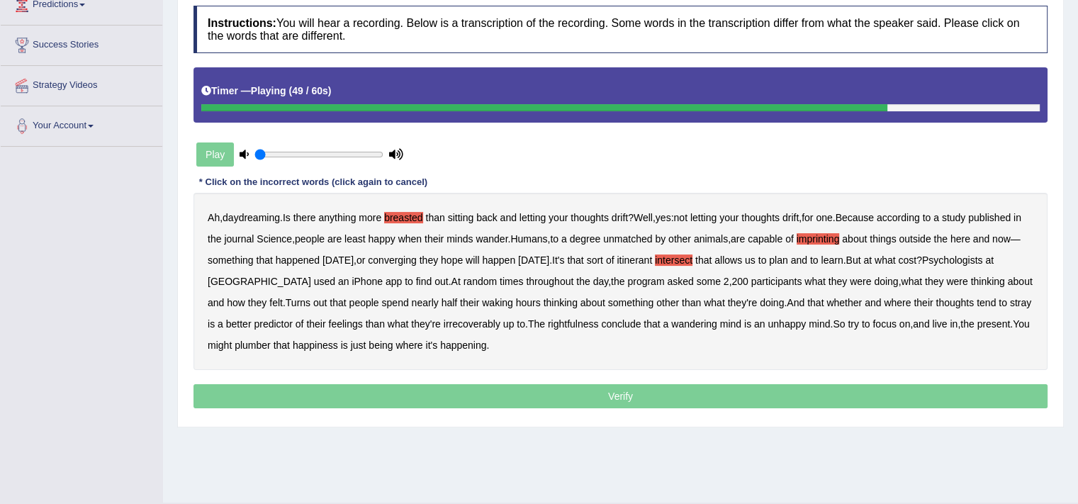
click at [454, 319] on b "irrecoverably" at bounding box center [472, 323] width 57 height 11
click at [263, 334] on div "Ah , daydreaming . Is there anything more breasted than sitting back and lettin…" at bounding box center [621, 281] width 854 height 177
click at [263, 342] on b "plumber" at bounding box center [253, 345] width 36 height 11
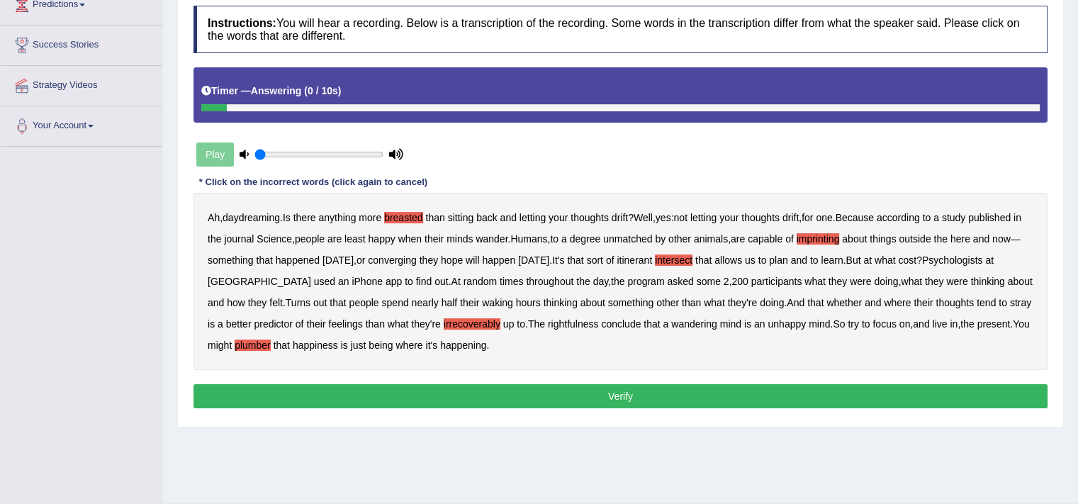
click at [355, 393] on button "Verify" at bounding box center [621, 396] width 854 height 24
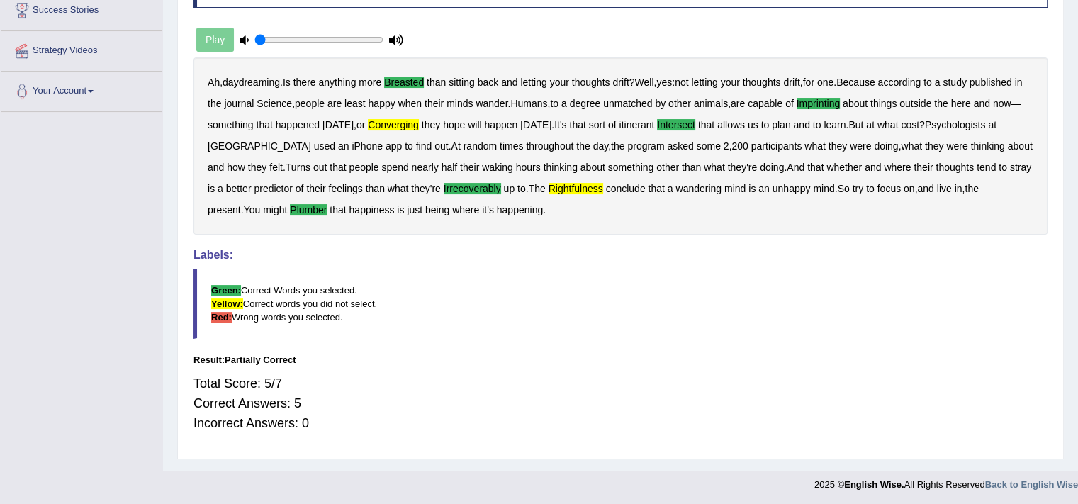
scroll to position [0, 0]
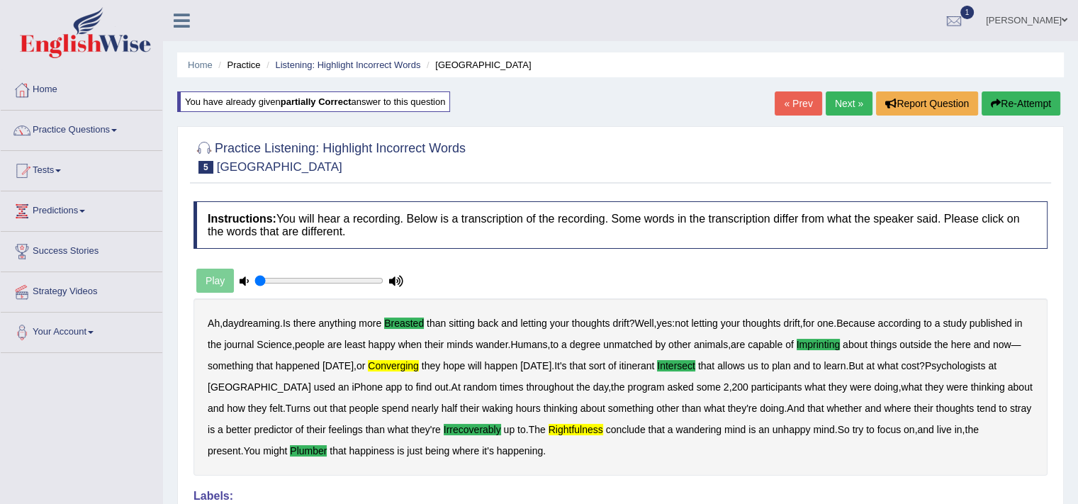
click at [842, 116] on div "« Prev Next » Report Question Re-Attempt" at bounding box center [919, 105] width 289 height 28
click at [848, 107] on link "Next »" at bounding box center [849, 103] width 47 height 24
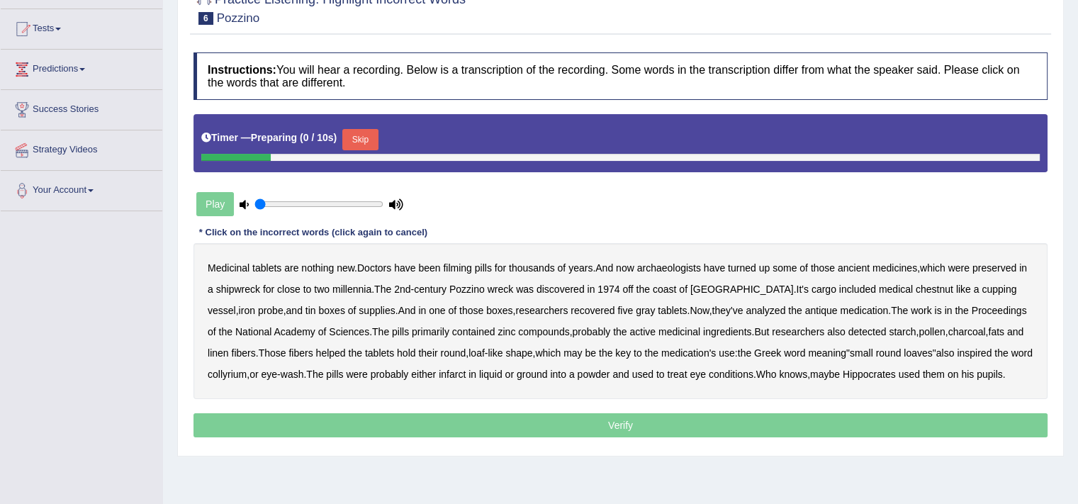
scroll to position [145, 0]
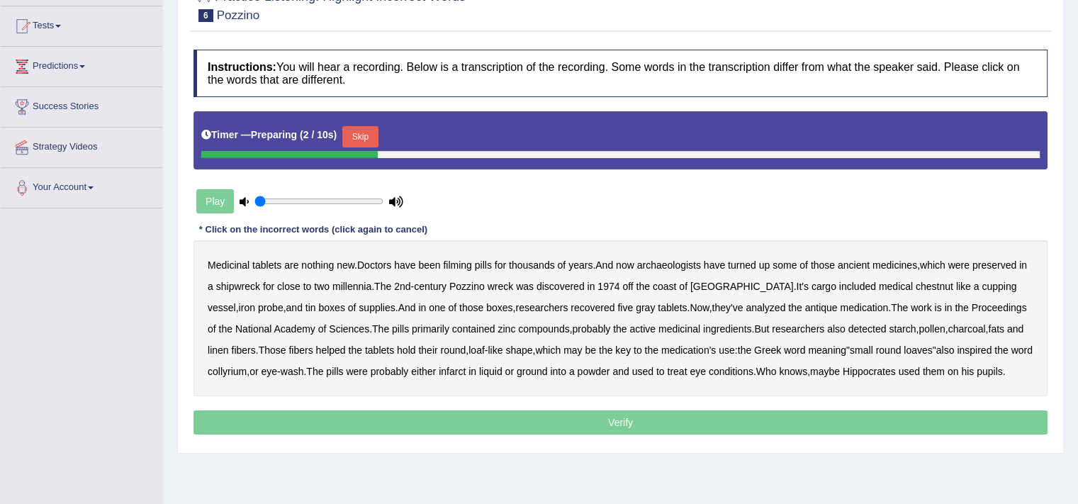
click at [360, 148] on div "Skip" at bounding box center [359, 138] width 35 height 25
click at [369, 141] on button "Skip" at bounding box center [359, 136] width 35 height 21
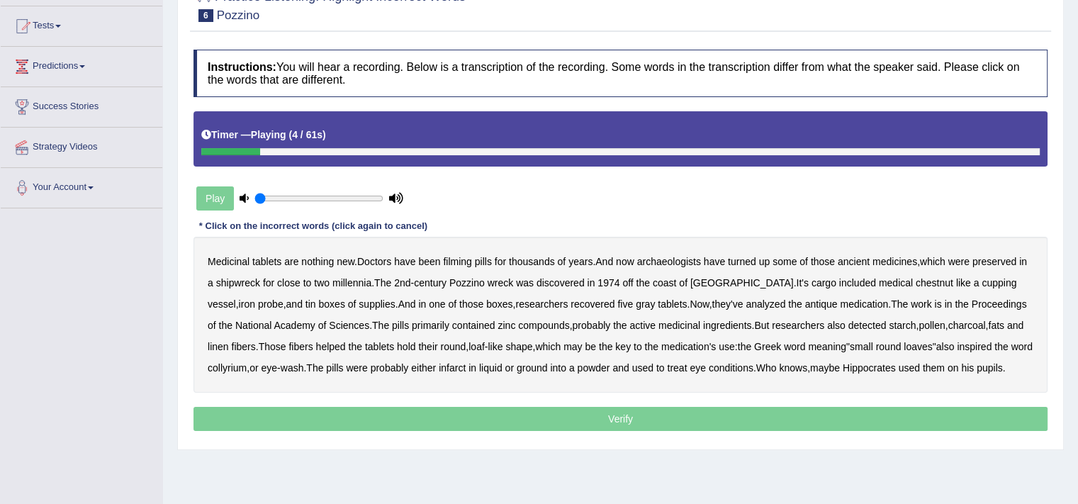
click at [471, 263] on b "filming" at bounding box center [457, 261] width 28 height 11
click at [916, 283] on b "chestnut" at bounding box center [935, 282] width 38 height 11
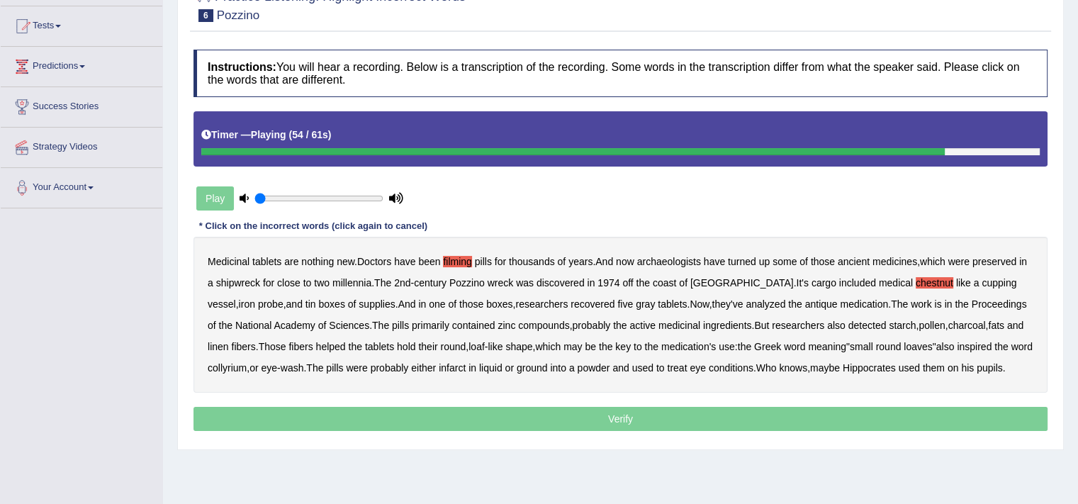
click at [462, 367] on b "infarct" at bounding box center [452, 367] width 27 height 11
click at [547, 413] on p "Verify" at bounding box center [621, 419] width 854 height 24
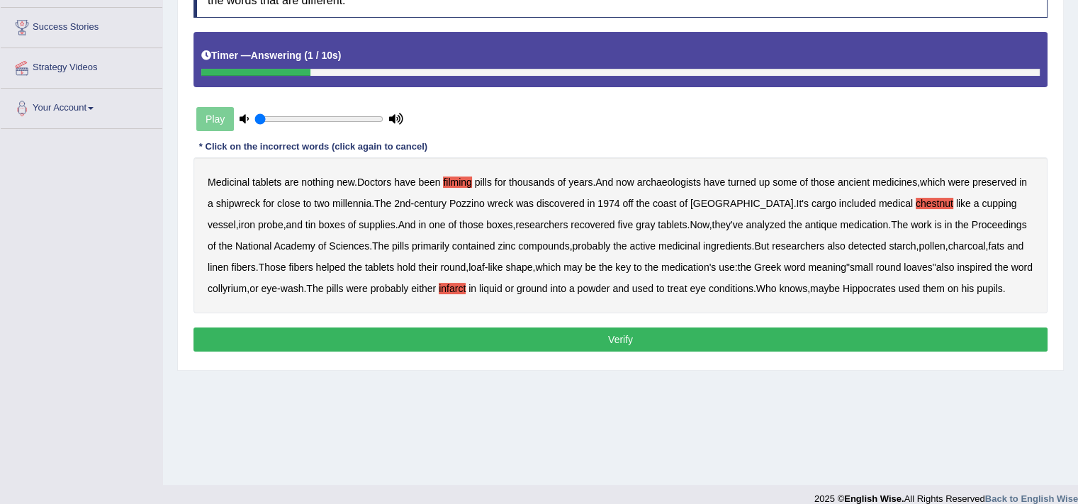
scroll to position [227, 0]
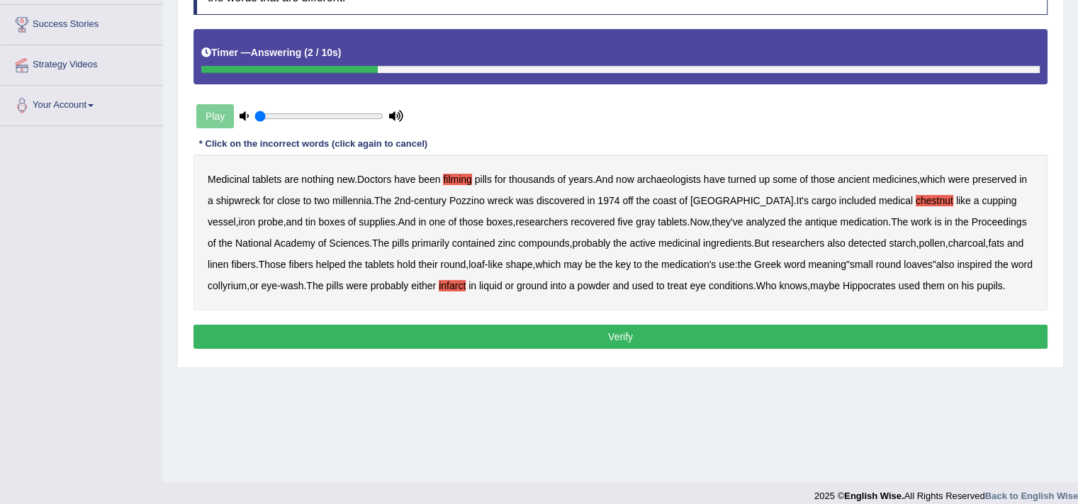
click at [599, 340] on button "Verify" at bounding box center [621, 337] width 854 height 24
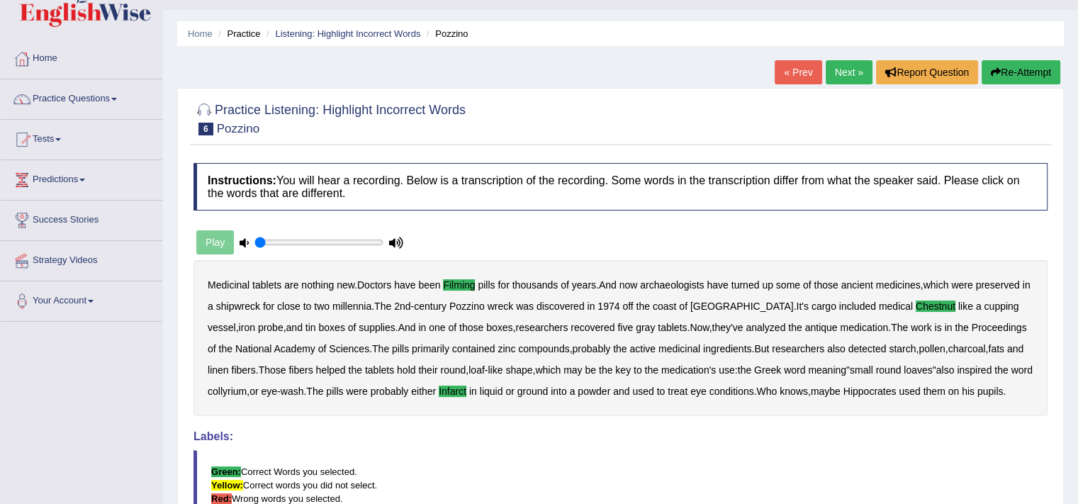
scroll to position [0, 0]
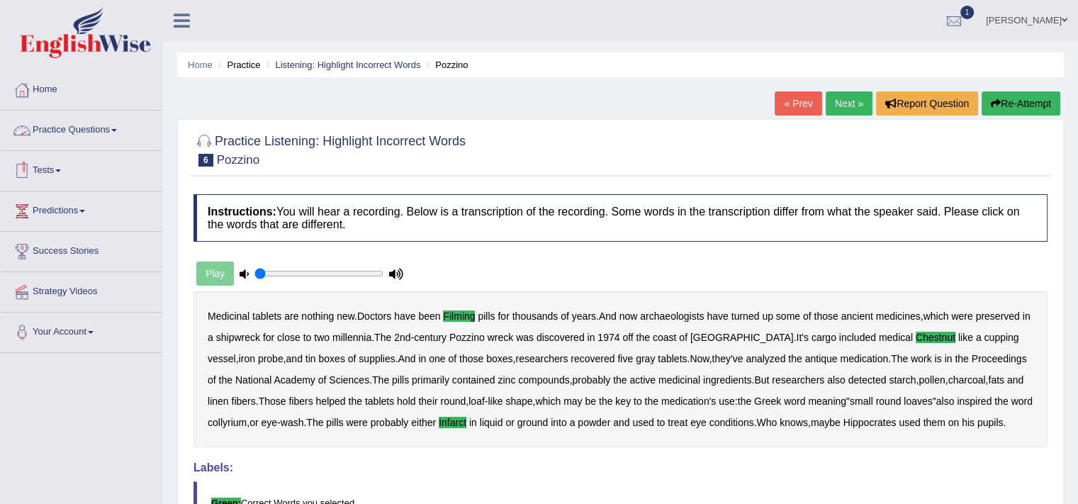
click at [103, 140] on link "Practice Questions" at bounding box center [82, 128] width 162 height 35
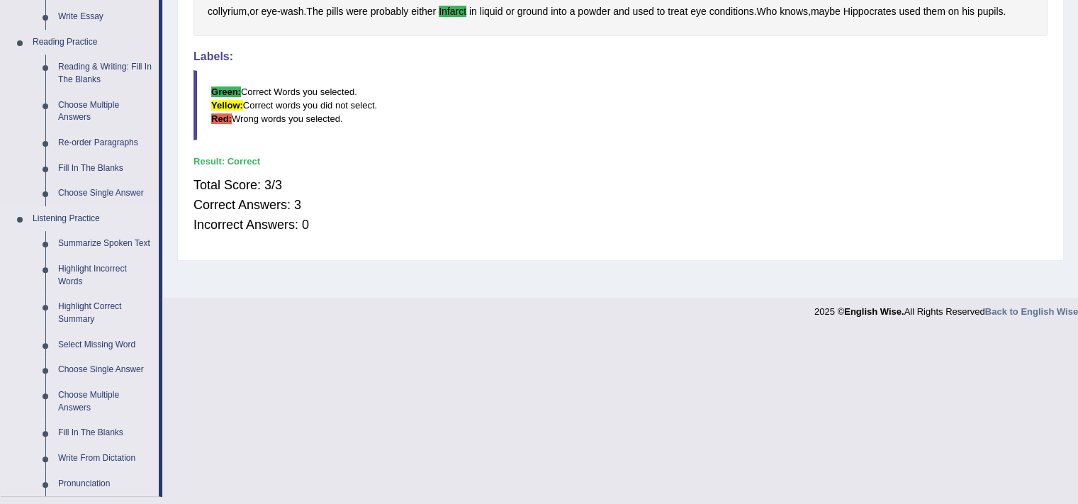
scroll to position [442, 0]
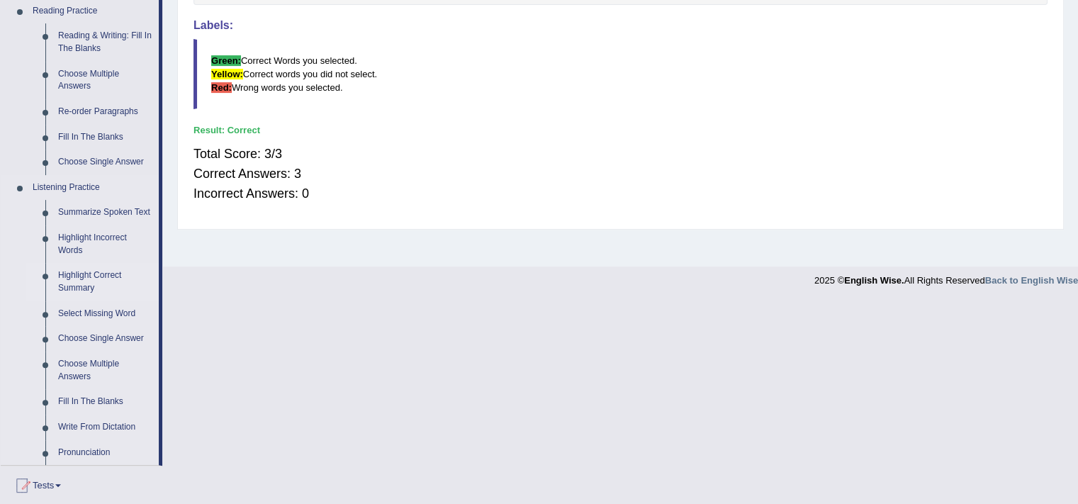
click at [82, 281] on link "Highlight Correct Summary" at bounding box center [105, 282] width 107 height 38
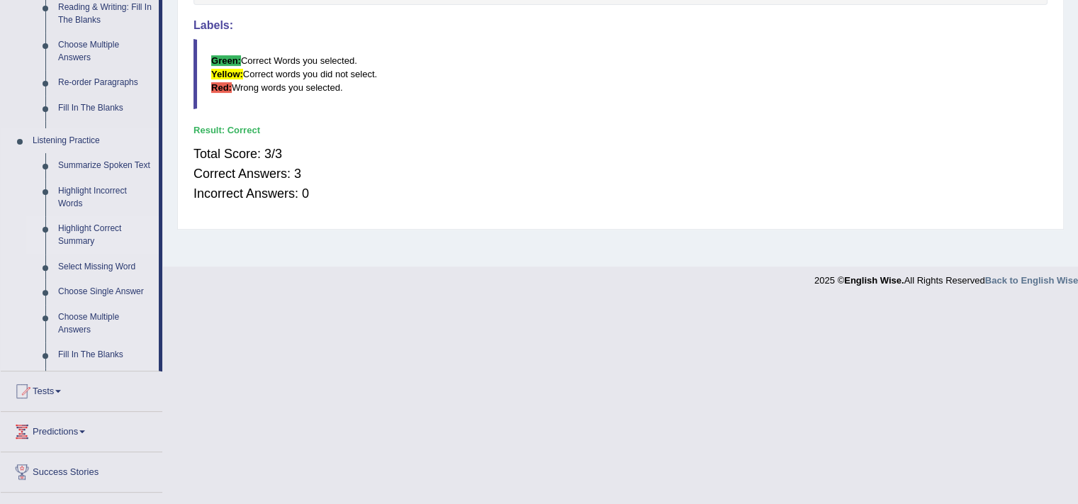
scroll to position [240, 0]
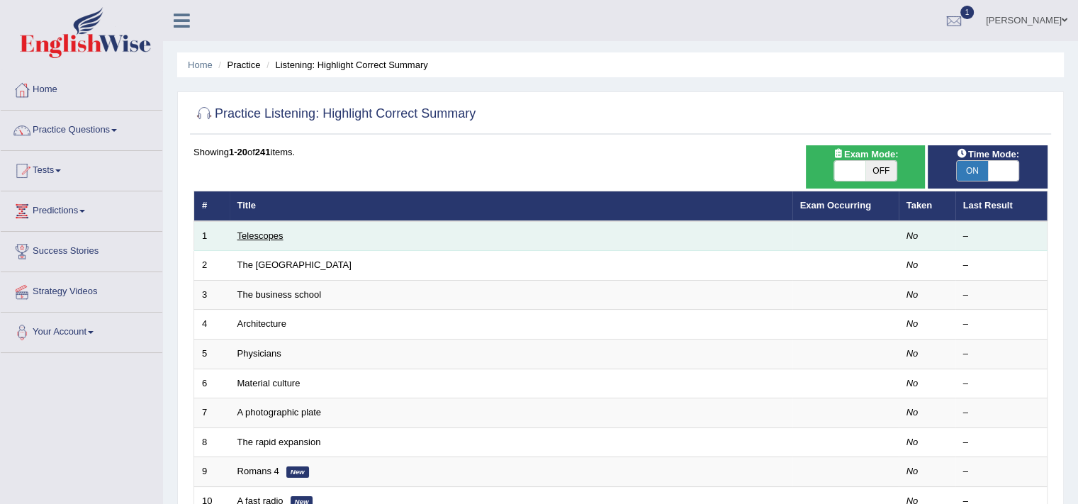
click at [252, 231] on link "Telescopes" at bounding box center [261, 235] width 46 height 11
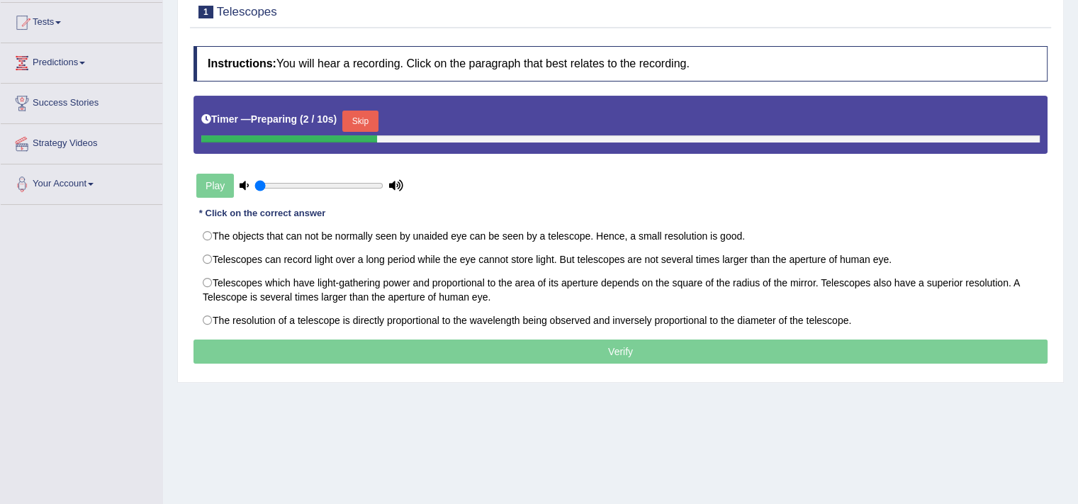
scroll to position [147, 0]
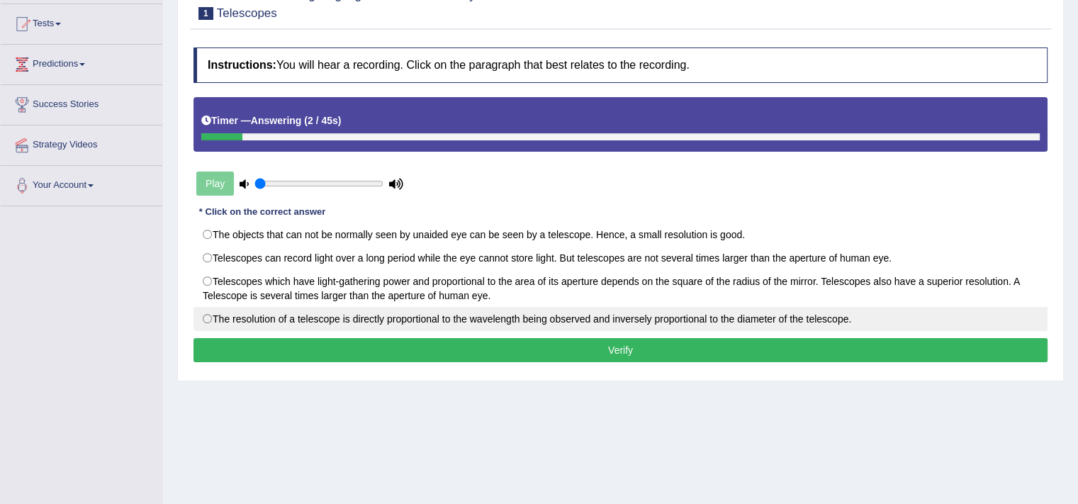
click at [576, 309] on label "The resolution of a telescope is directly proportional to the wavelength being …" at bounding box center [621, 319] width 854 height 24
radio input "true"
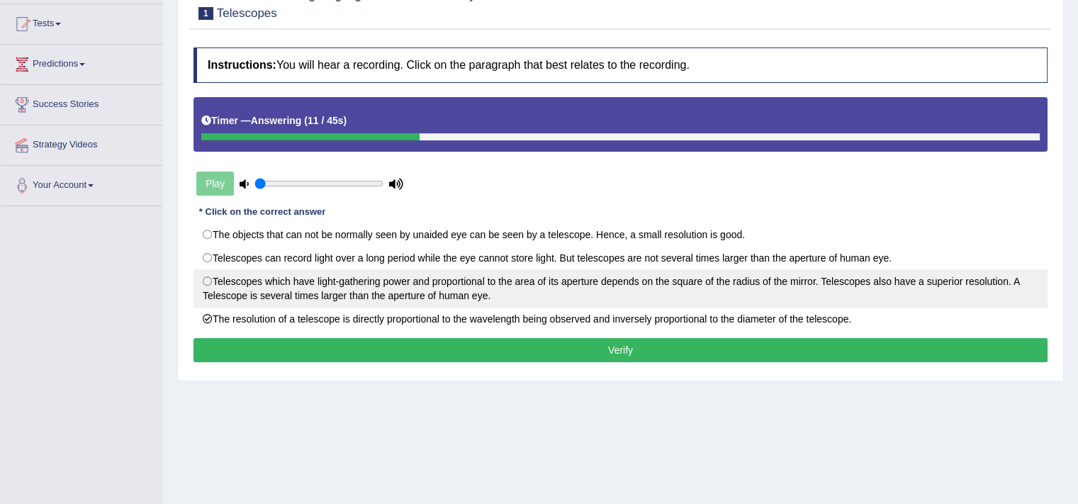
click at [367, 295] on label "Telescopes which have light-gathering power and proportional to the area of its…" at bounding box center [621, 288] width 854 height 38
radio input "true"
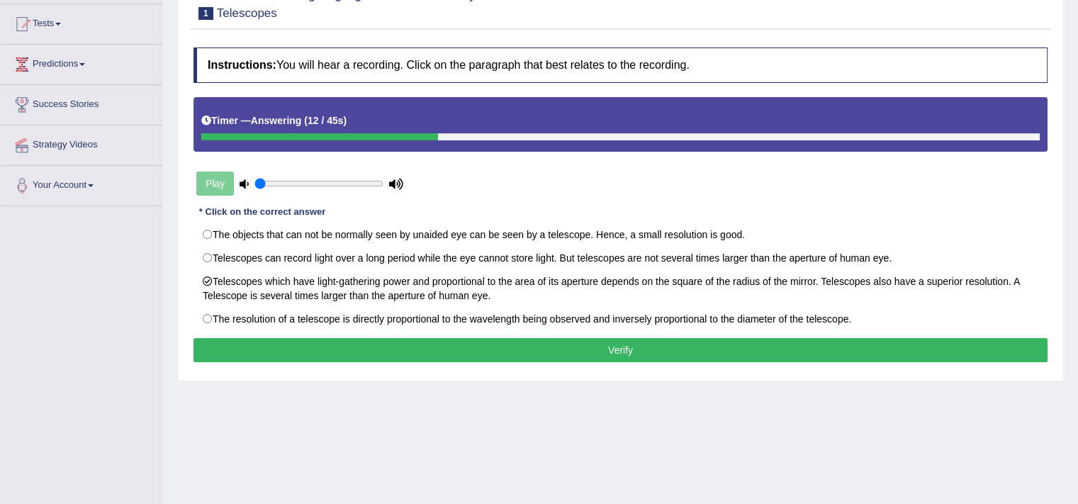
click at [435, 348] on button "Verify" at bounding box center [621, 350] width 854 height 24
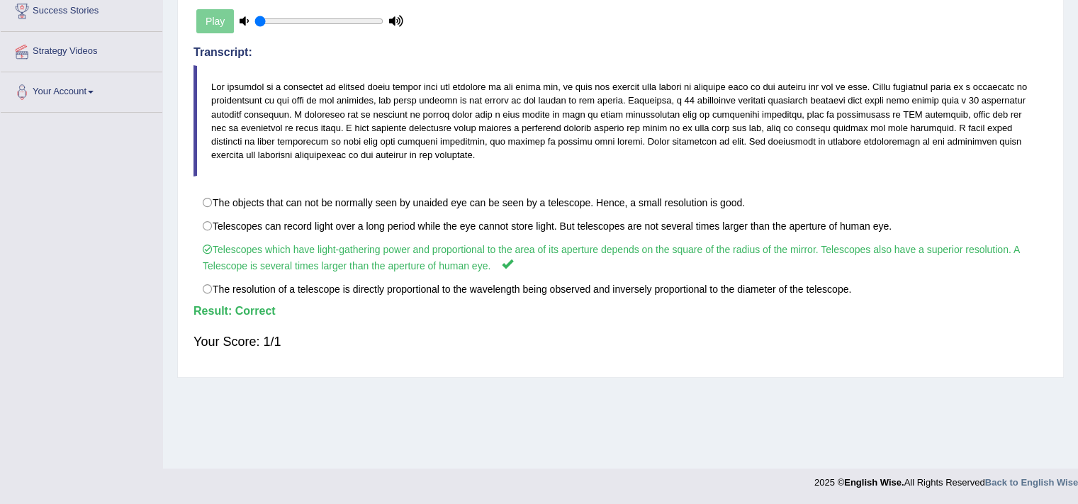
scroll to position [0, 0]
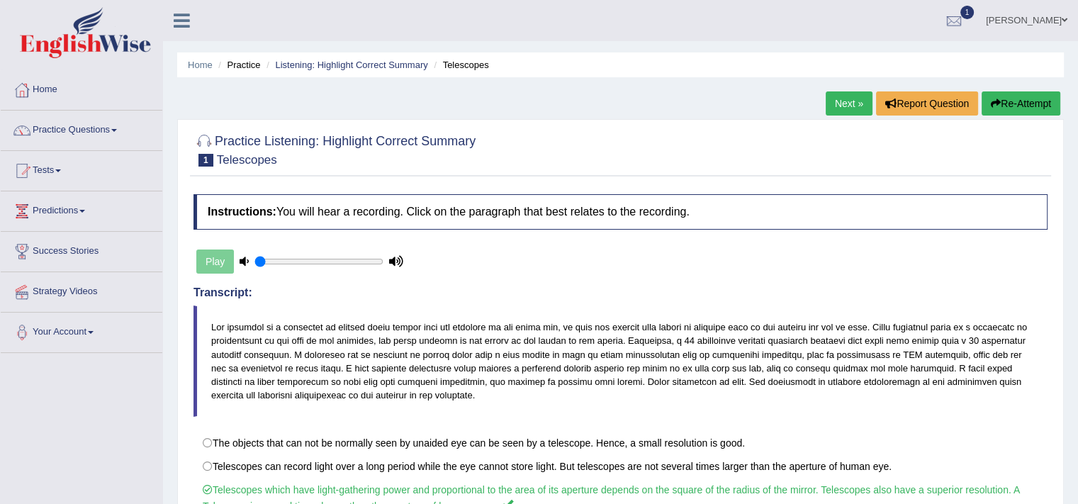
click at [835, 113] on link "Next »" at bounding box center [849, 103] width 47 height 24
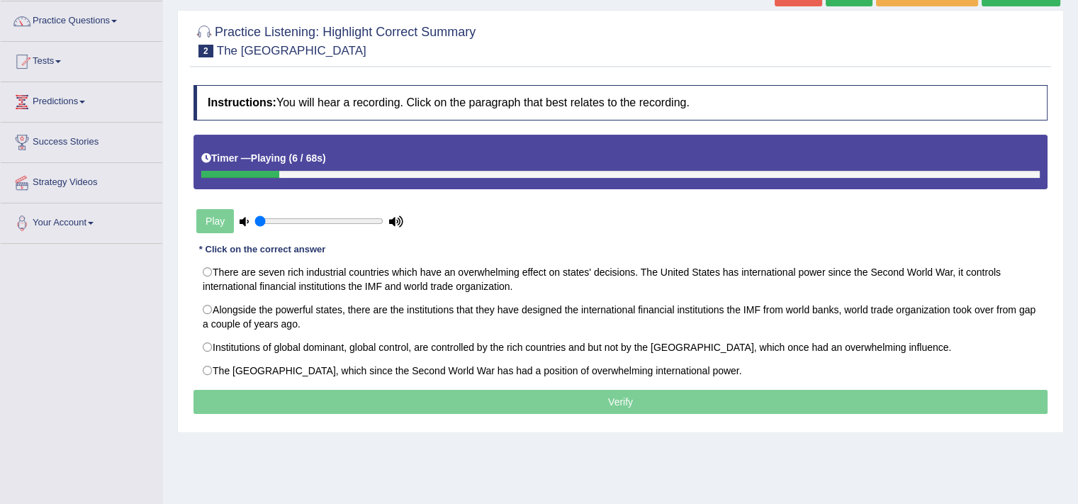
scroll to position [110, 0]
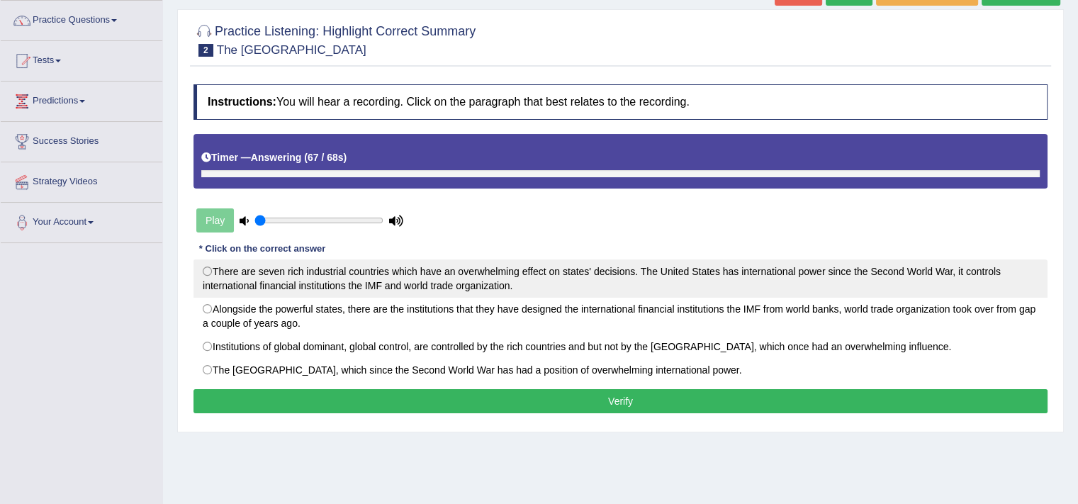
click at [389, 274] on label "There are seven rich industrial countries which have an overwhelming effect on …" at bounding box center [621, 279] width 854 height 38
radio input "true"
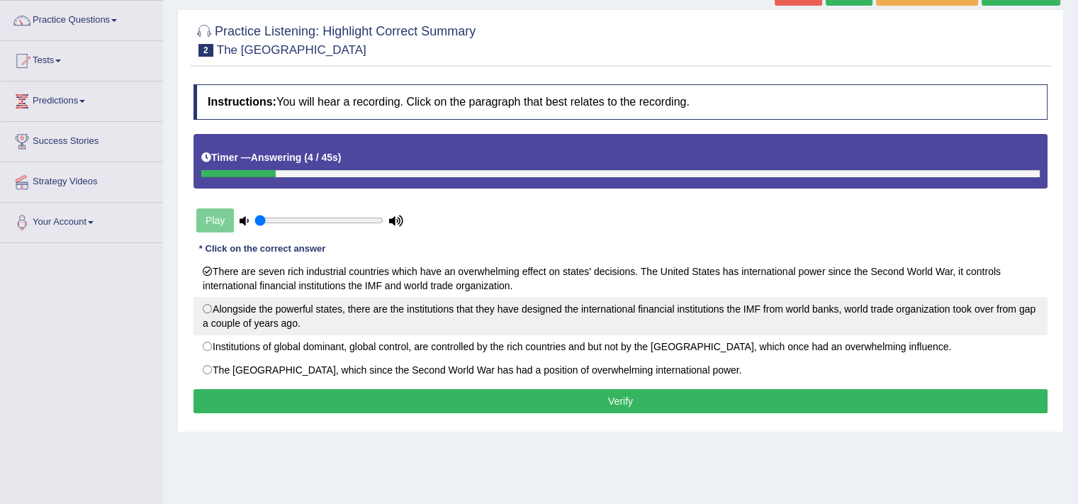
click at [471, 320] on label "Alongside the powerful states, there are the institutions that they have design…" at bounding box center [621, 316] width 854 height 38
radio input "true"
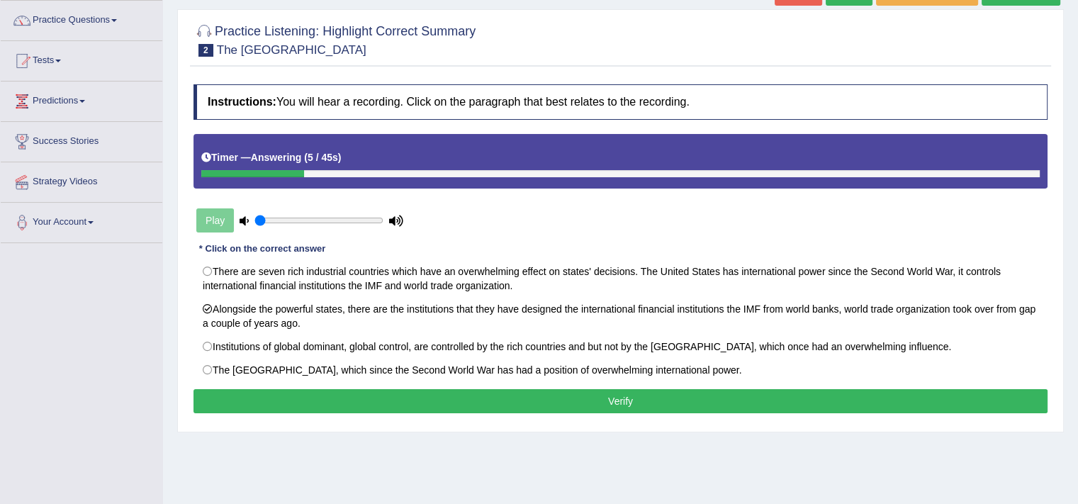
click at [546, 405] on button "Verify" at bounding box center [621, 401] width 854 height 24
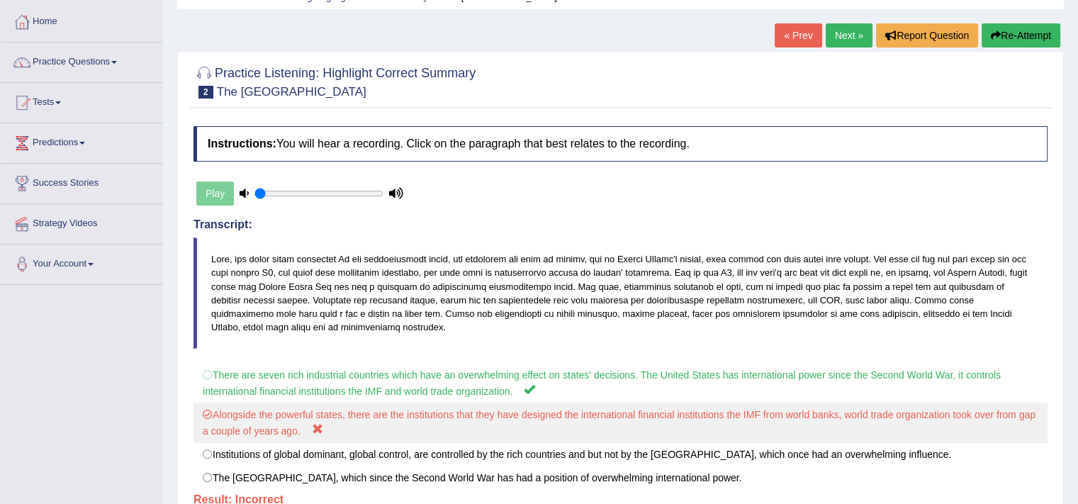
scroll to position [0, 0]
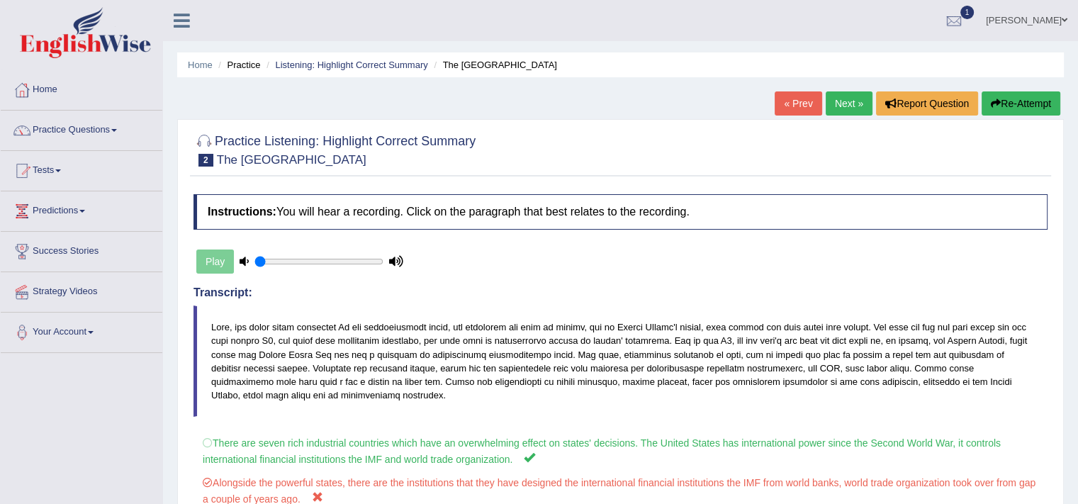
click at [851, 106] on link "Next »" at bounding box center [849, 103] width 47 height 24
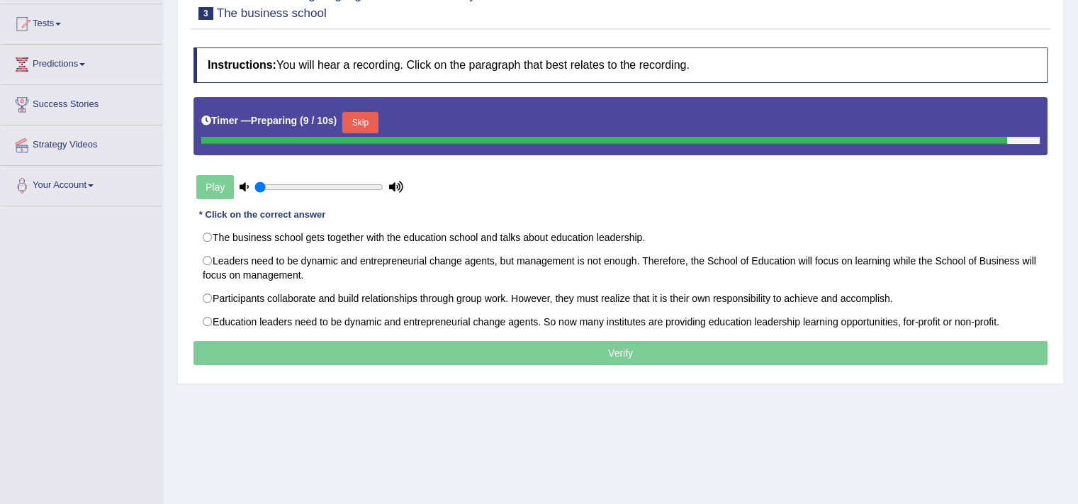
scroll to position [240, 0]
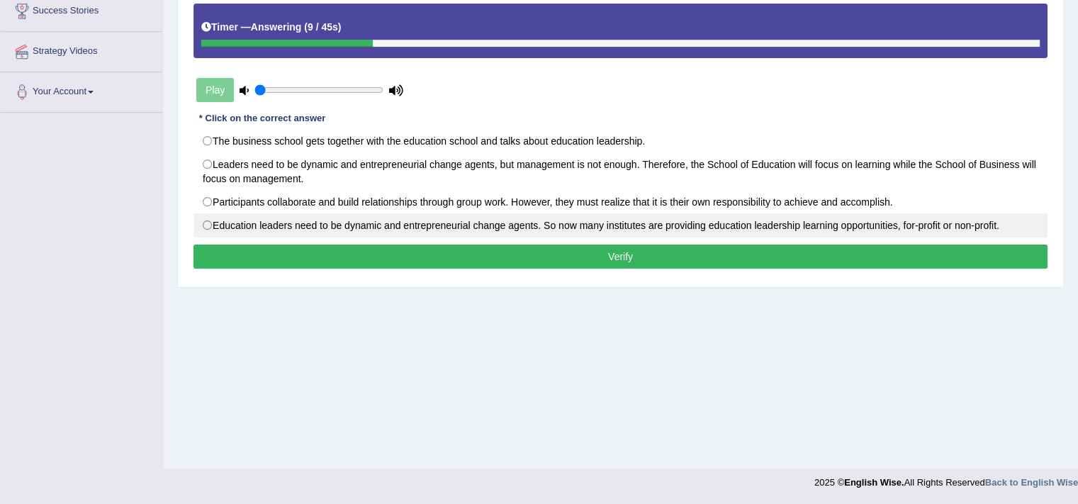
click at [342, 225] on label "Education leaders need to be dynamic and entrepreneurial change agents. So now …" at bounding box center [621, 225] width 854 height 24
radio input "true"
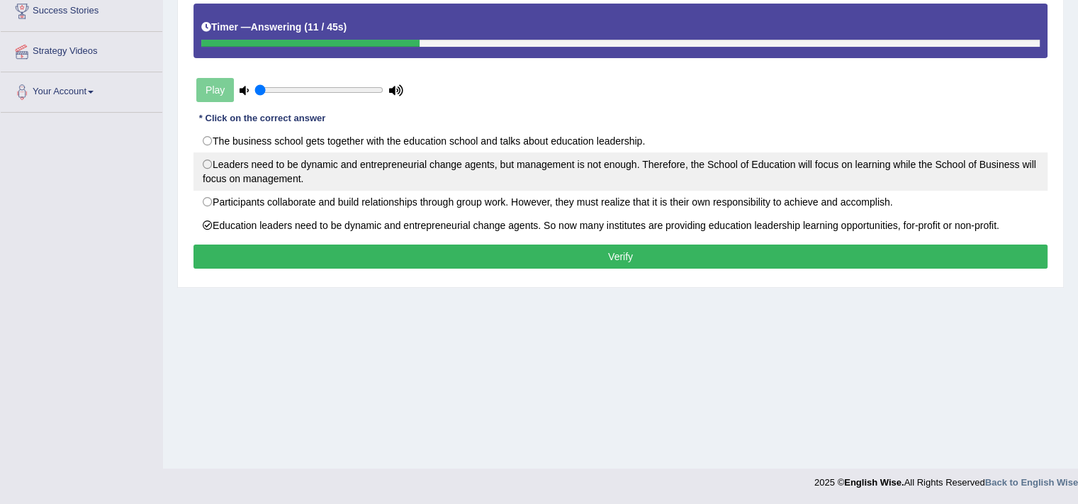
click at [376, 158] on label "Leaders need to be dynamic and entrepreneurial change agents, but management is…" at bounding box center [621, 171] width 854 height 38
radio input "true"
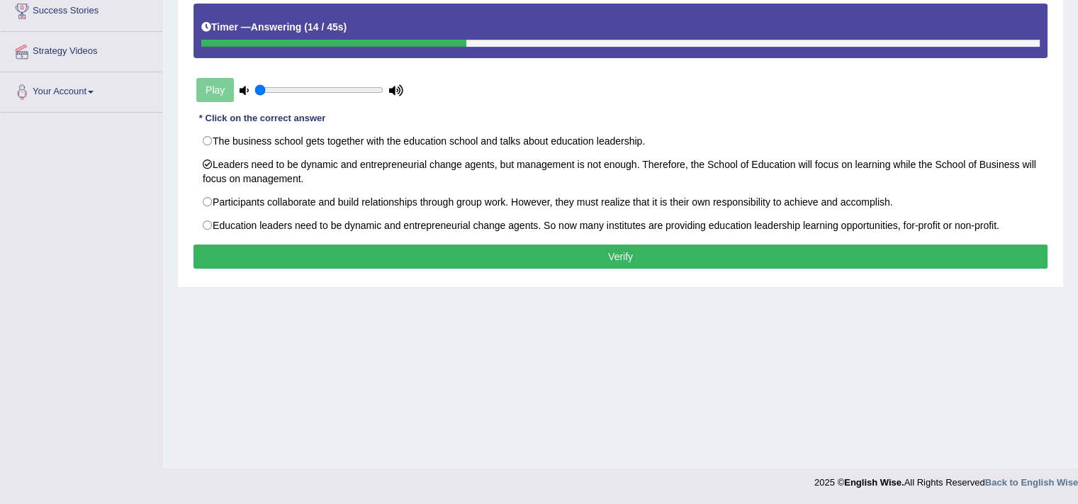
click at [423, 257] on button "Verify" at bounding box center [621, 257] width 854 height 24
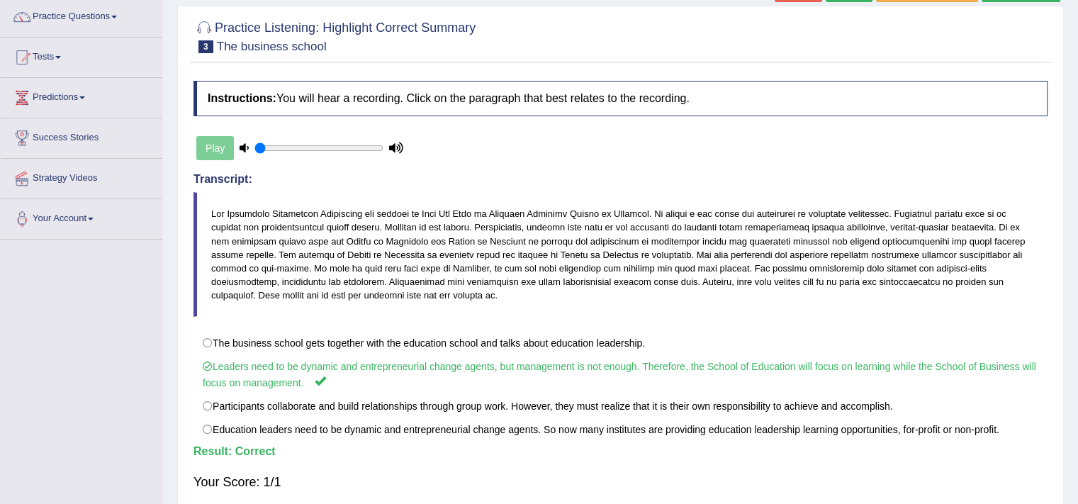
scroll to position [0, 0]
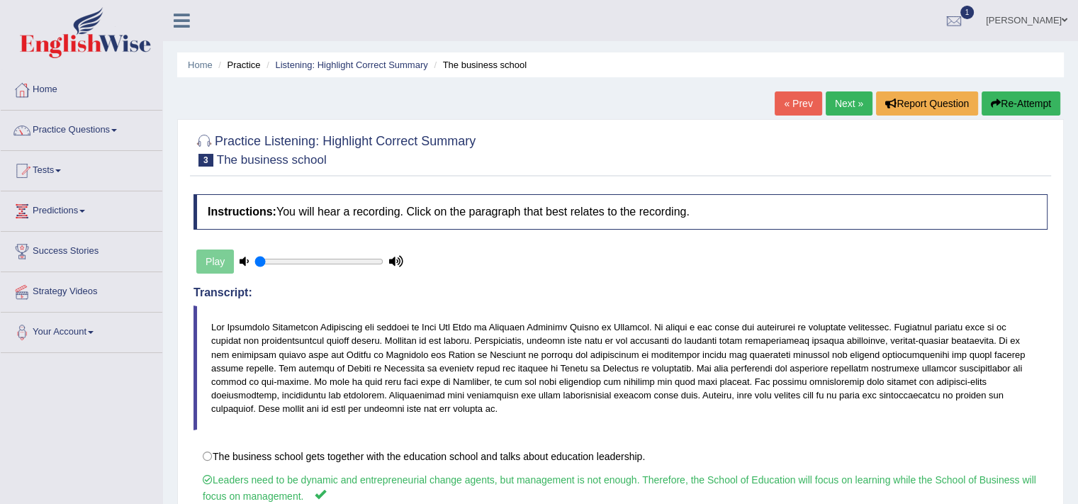
click at [832, 108] on link "Next »" at bounding box center [849, 103] width 47 height 24
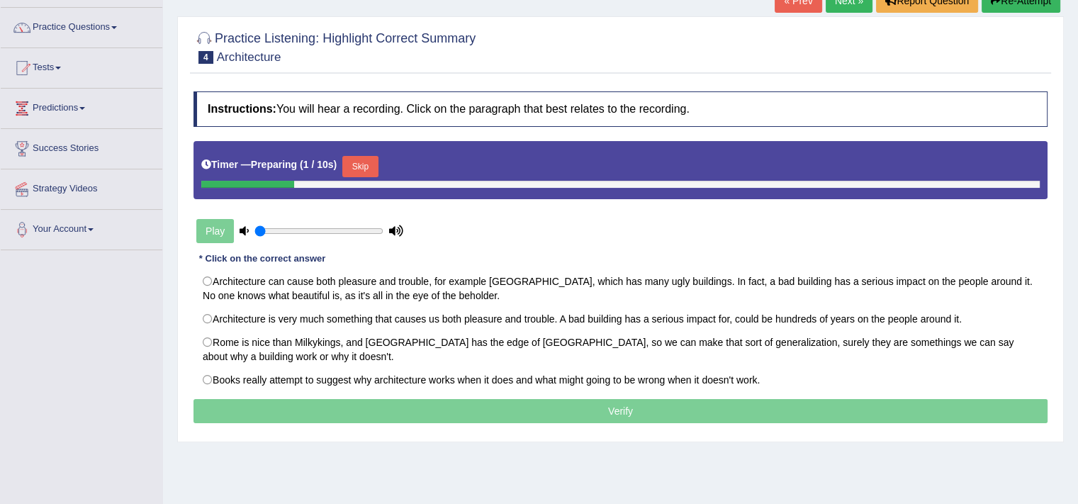
scroll to position [110, 0]
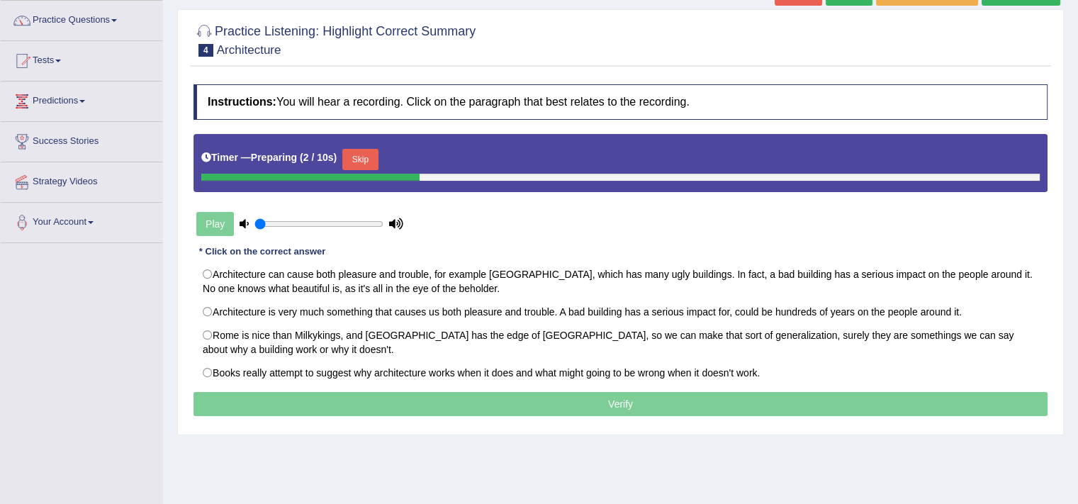
click at [362, 155] on button "Skip" at bounding box center [359, 159] width 35 height 21
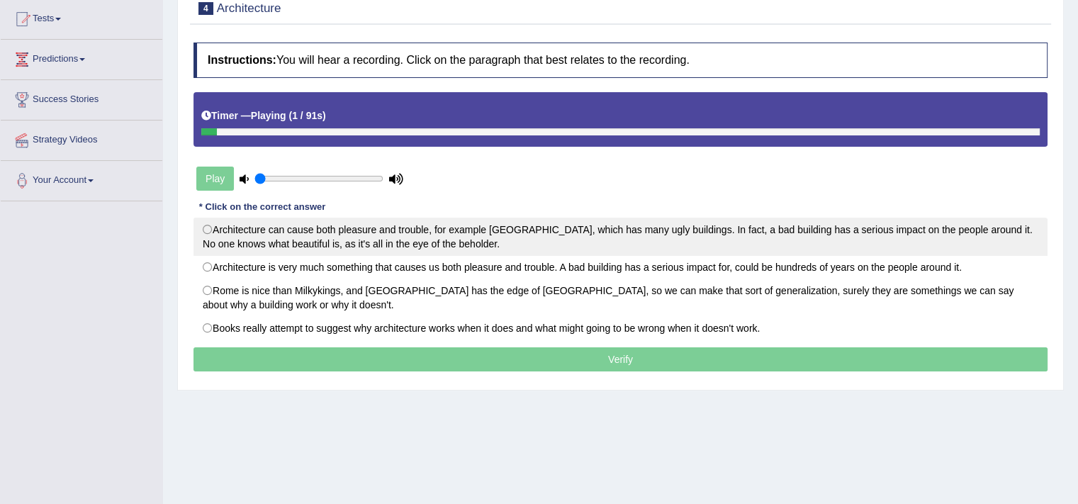
scroll to position [152, 0]
click at [419, 272] on label "Architecture is very much something that causes us both pleasure and trouble. A…" at bounding box center [621, 267] width 854 height 24
radio input "true"
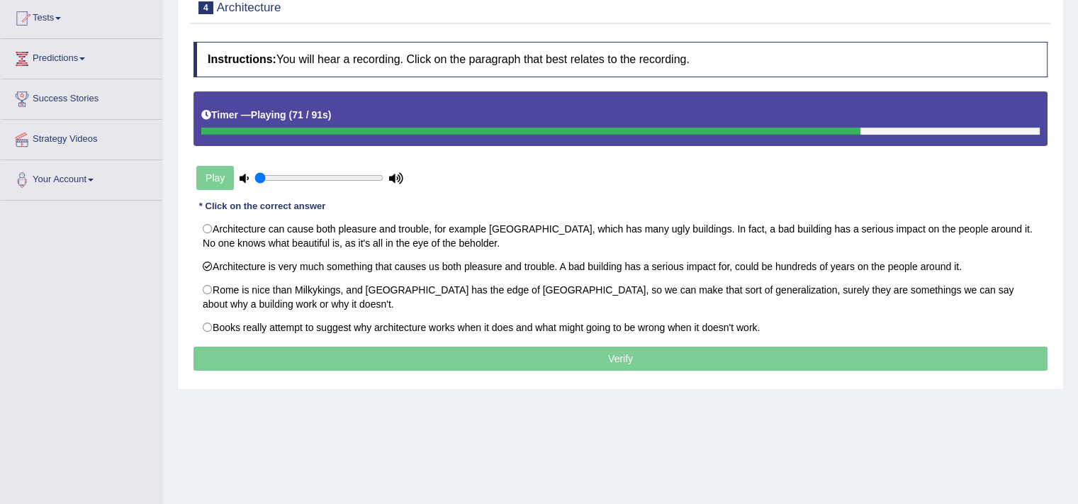
click at [623, 371] on div "Instructions: You will hear a recording. Click on the paragraph that best relat…" at bounding box center [621, 208] width 862 height 347
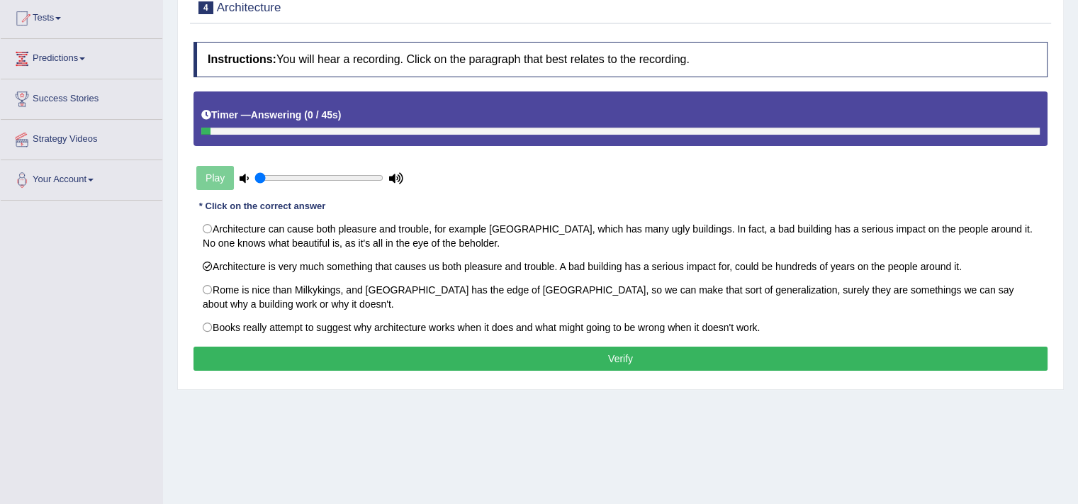
click at [627, 362] on button "Verify" at bounding box center [621, 359] width 854 height 24
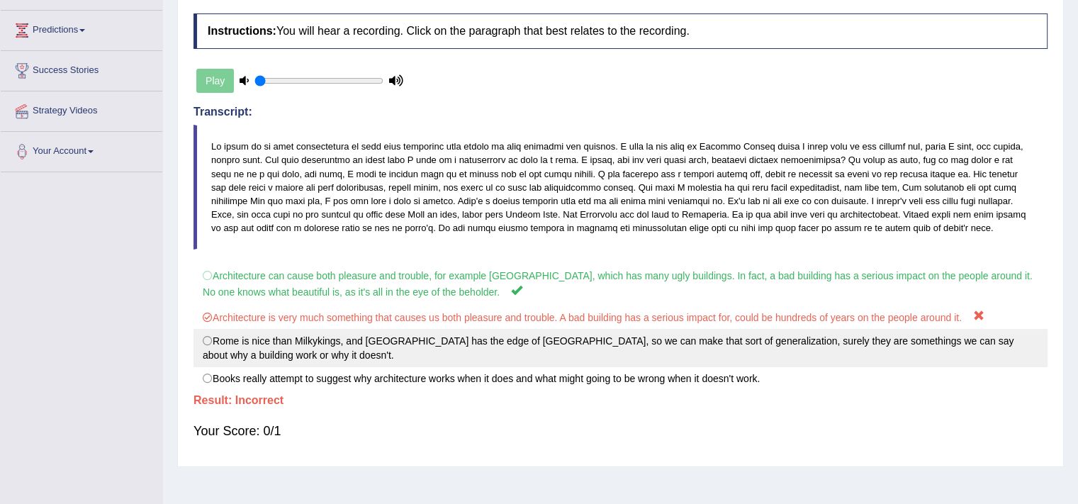
scroll to position [240, 0]
